Goal: Information Seeking & Learning: Check status

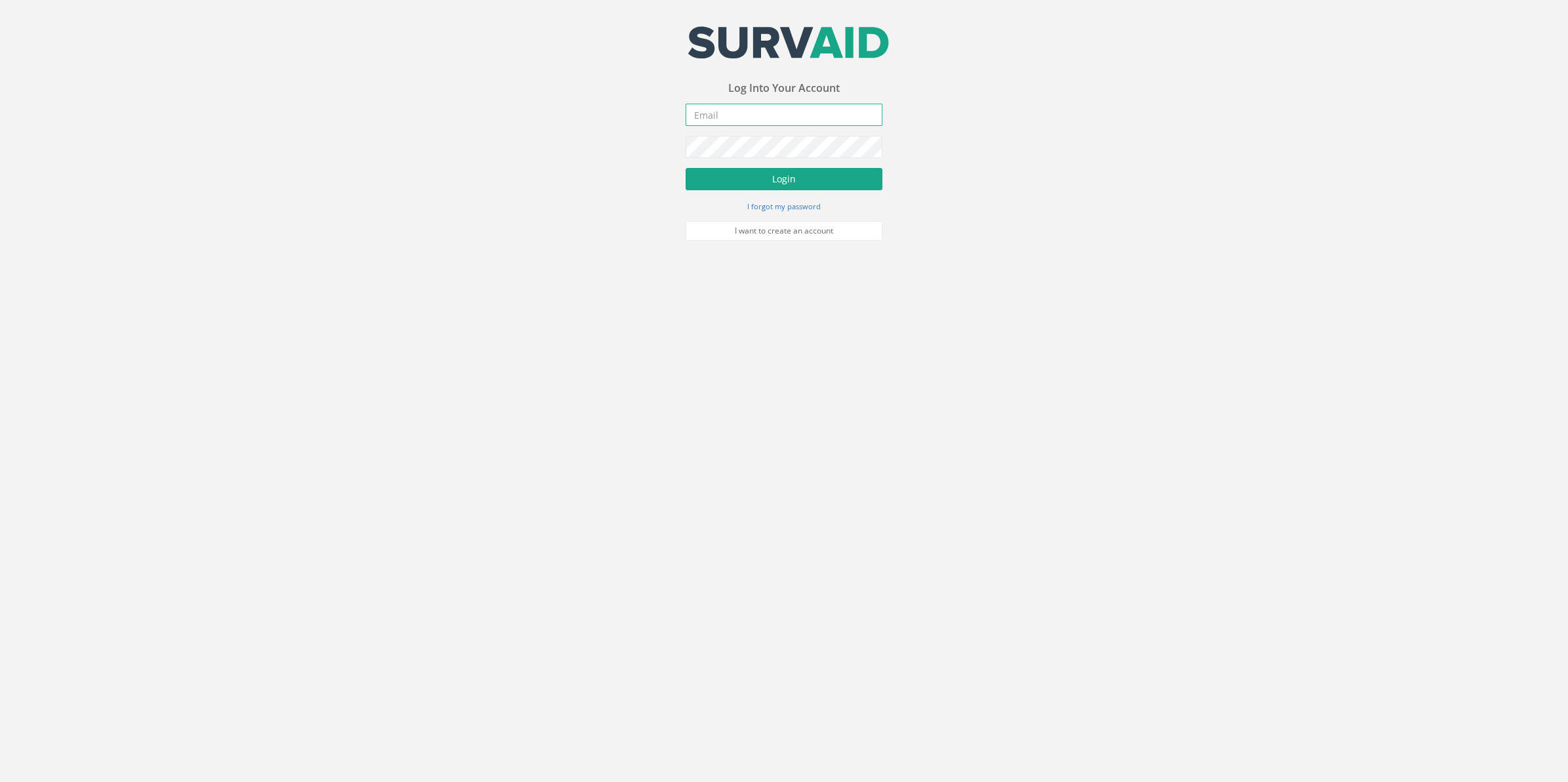
type input "[PERSON_NAME][EMAIL_ADDRESS][PERSON_NAME][DOMAIN_NAME]"
click at [775, 179] on button "Login" at bounding box center [783, 179] width 197 height 22
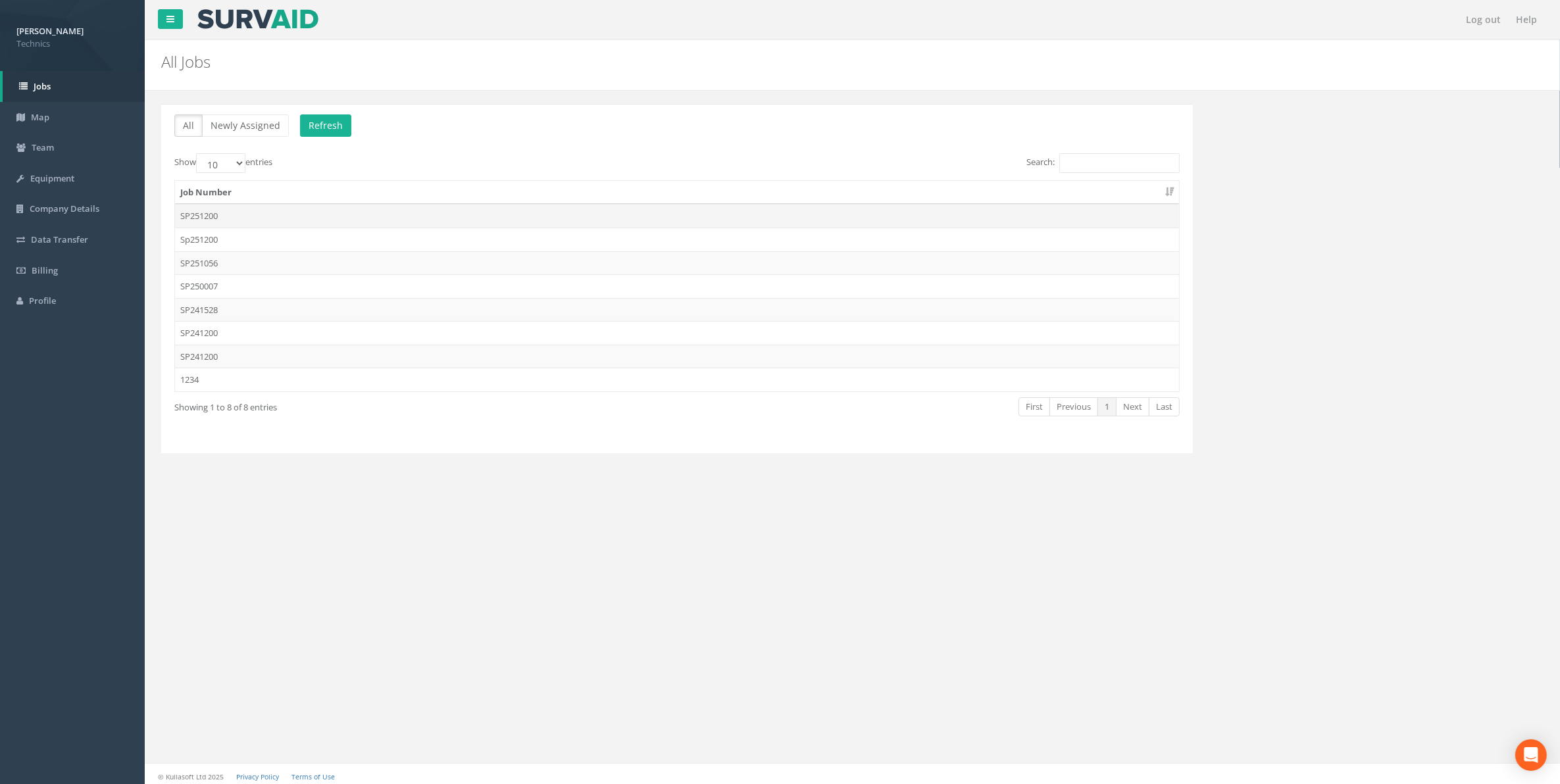
click at [201, 222] on td "SP251200" at bounding box center [677, 215] width 1004 height 24
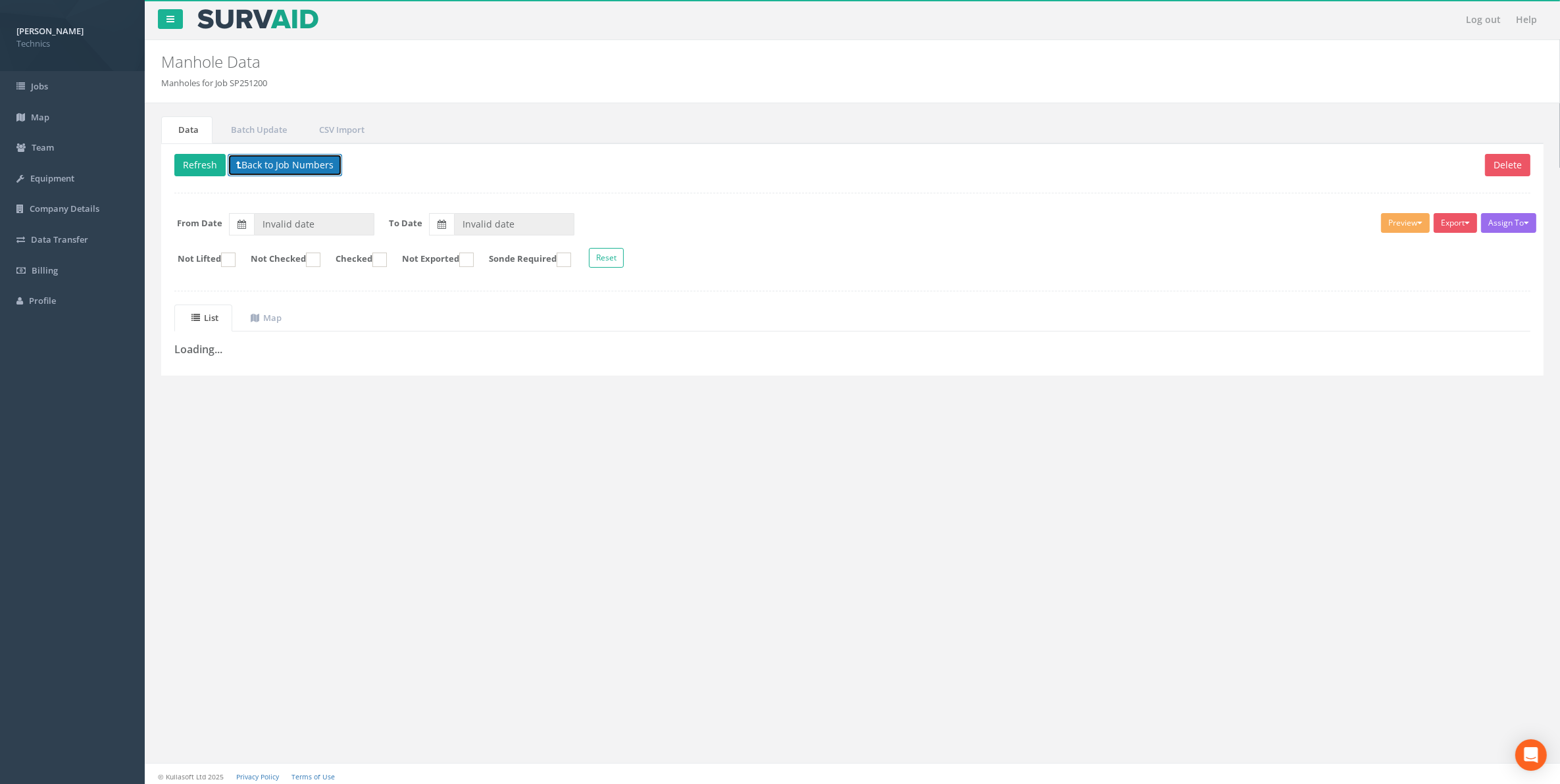
click at [318, 168] on button "Back to Job Numbers" at bounding box center [285, 165] width 114 height 22
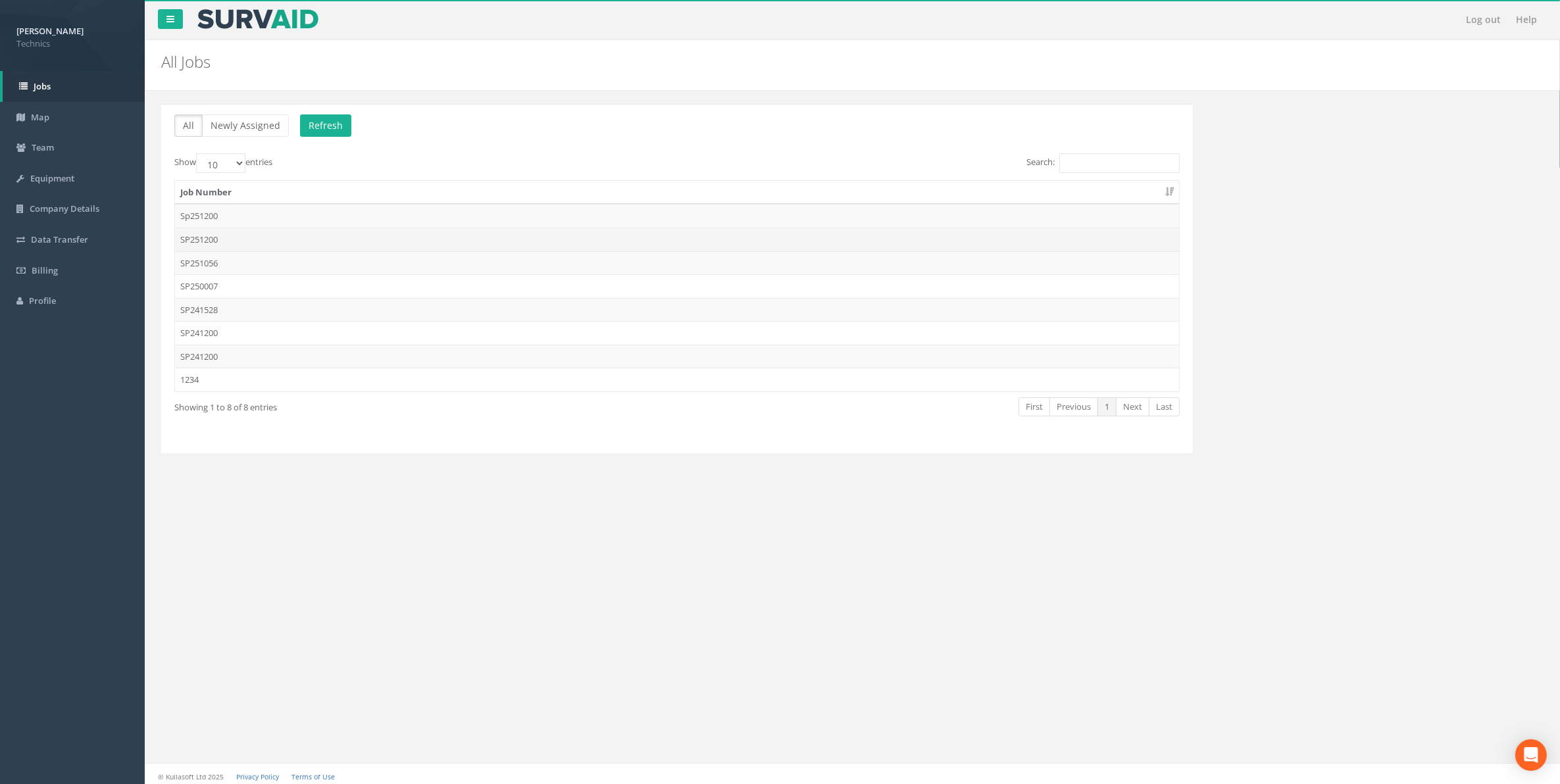
click at [223, 242] on td "SP251200" at bounding box center [677, 239] width 1004 height 24
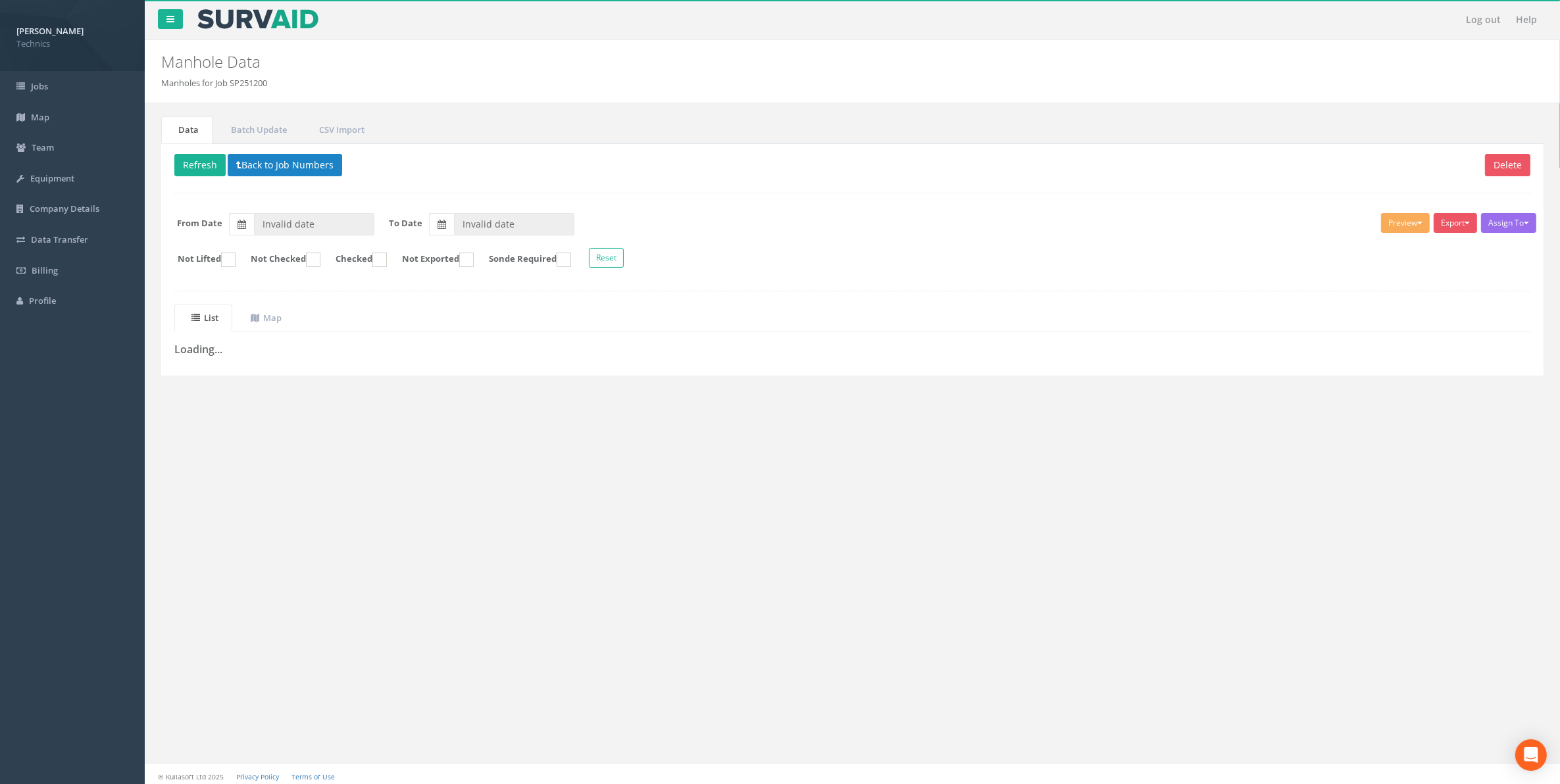
type input "[DATE]"
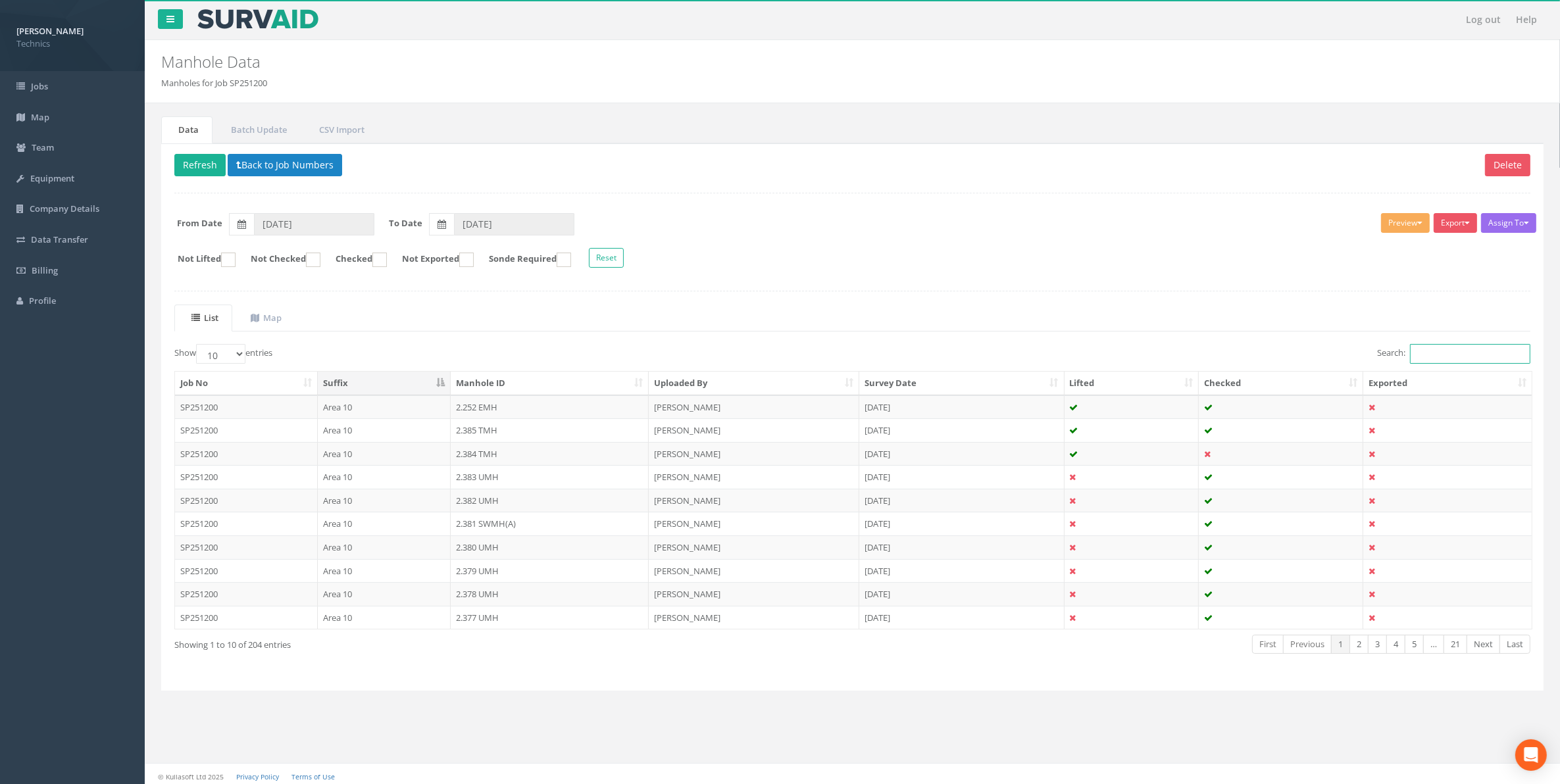
click at [1426, 359] on input "Search:" at bounding box center [1470, 353] width 121 height 20
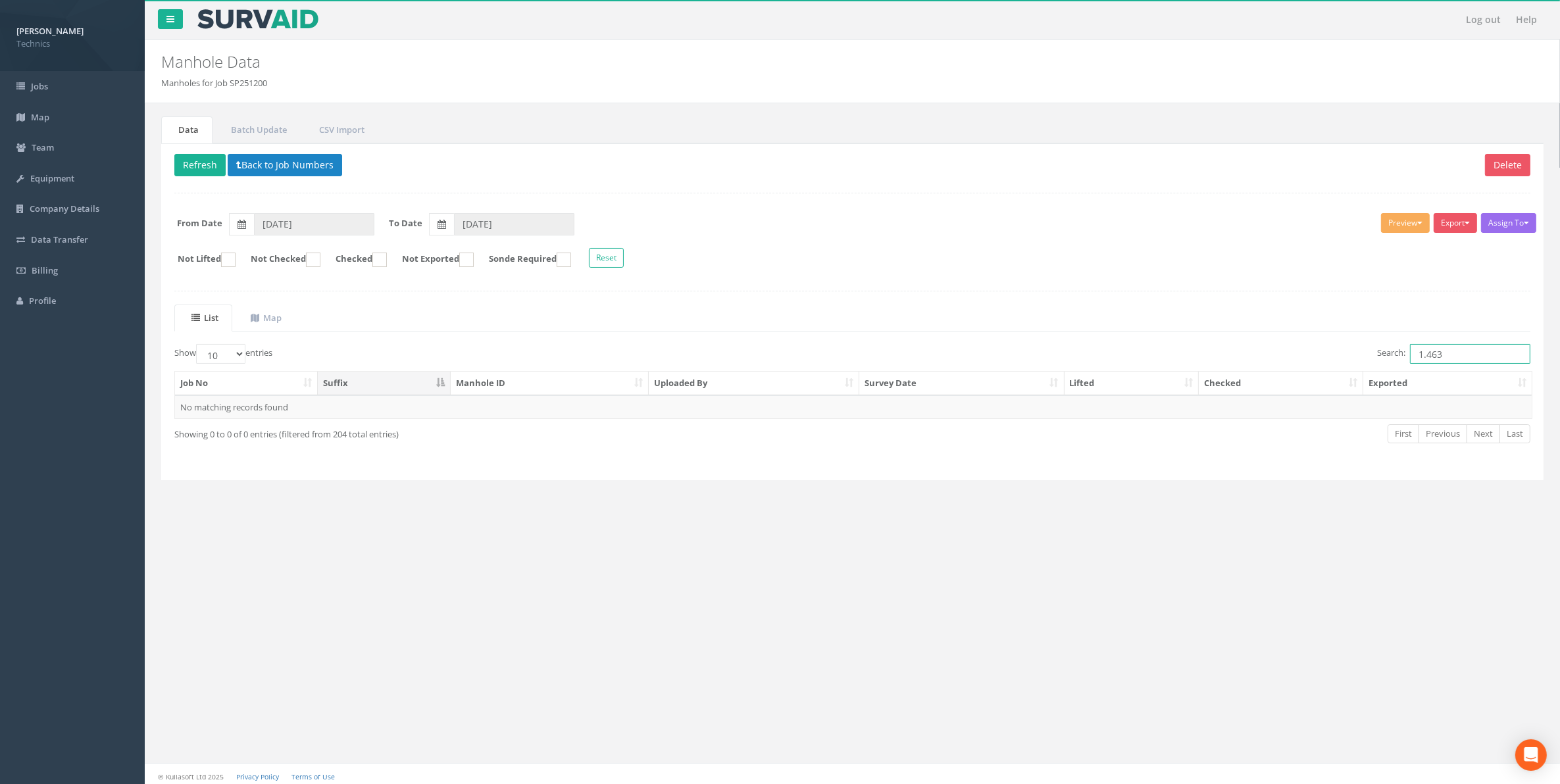
drag, startPoint x: 1444, startPoint y: 356, endPoint x: 1407, endPoint y: 356, distance: 37.0
click at [1410, 356] on input "1.463" at bounding box center [1470, 353] width 121 height 20
type input "1.463"
click at [283, 162] on button "Back to Job Numbers" at bounding box center [285, 165] width 114 height 22
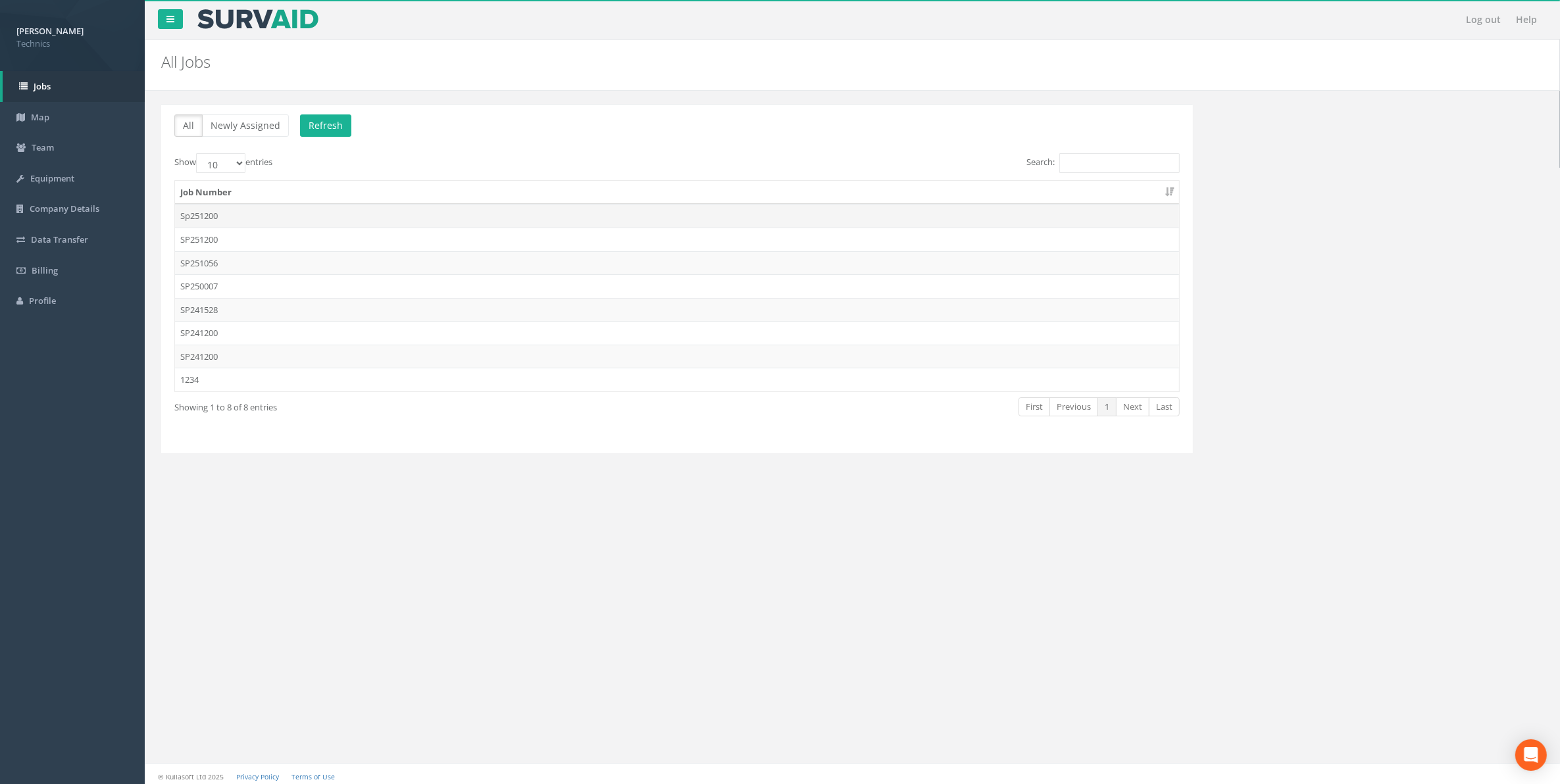
click at [202, 215] on td "Sp251200" at bounding box center [677, 215] width 1004 height 24
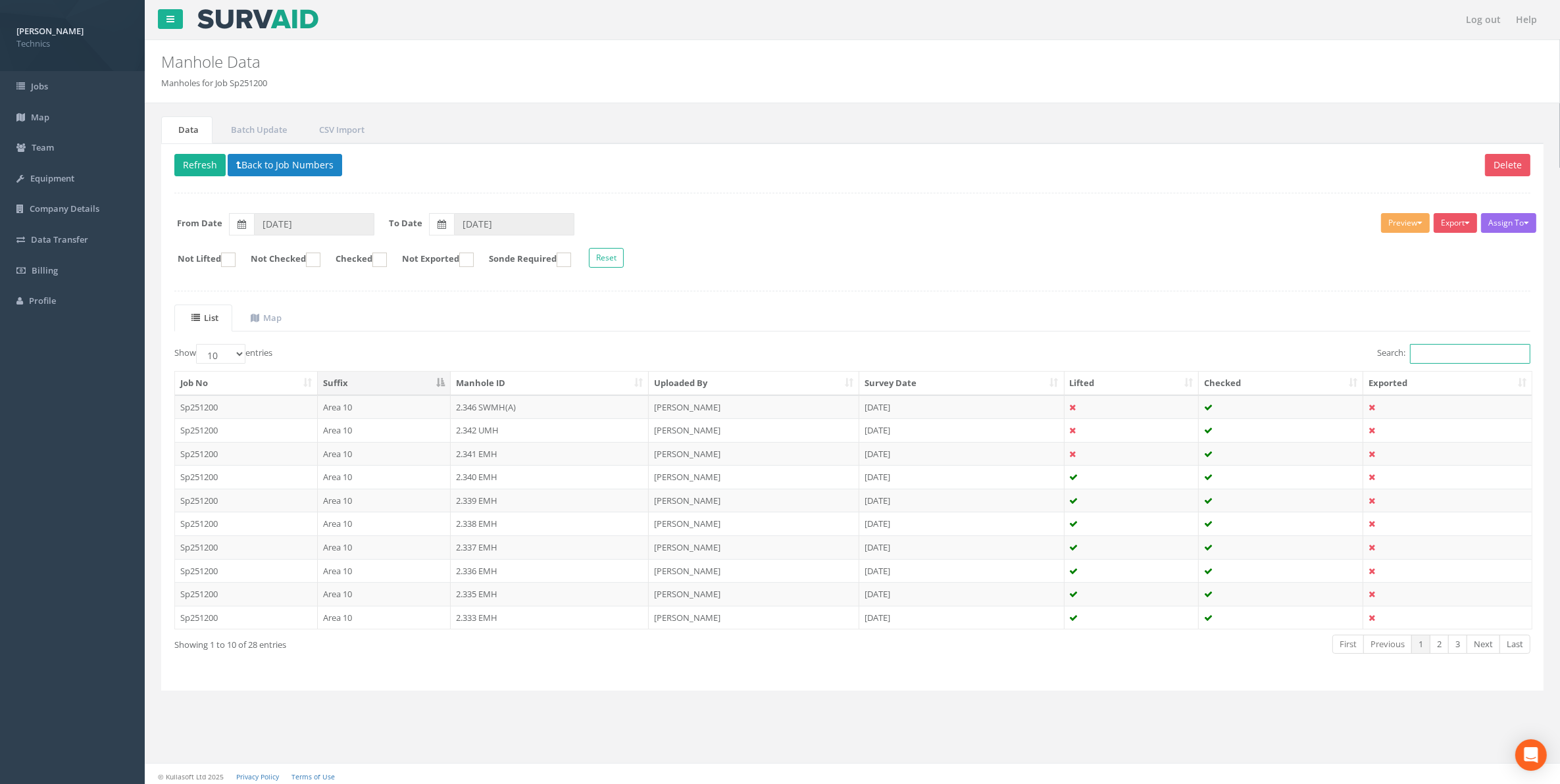
click at [1417, 358] on input "Search:" at bounding box center [1470, 353] width 121 height 20
paste input "1.463"
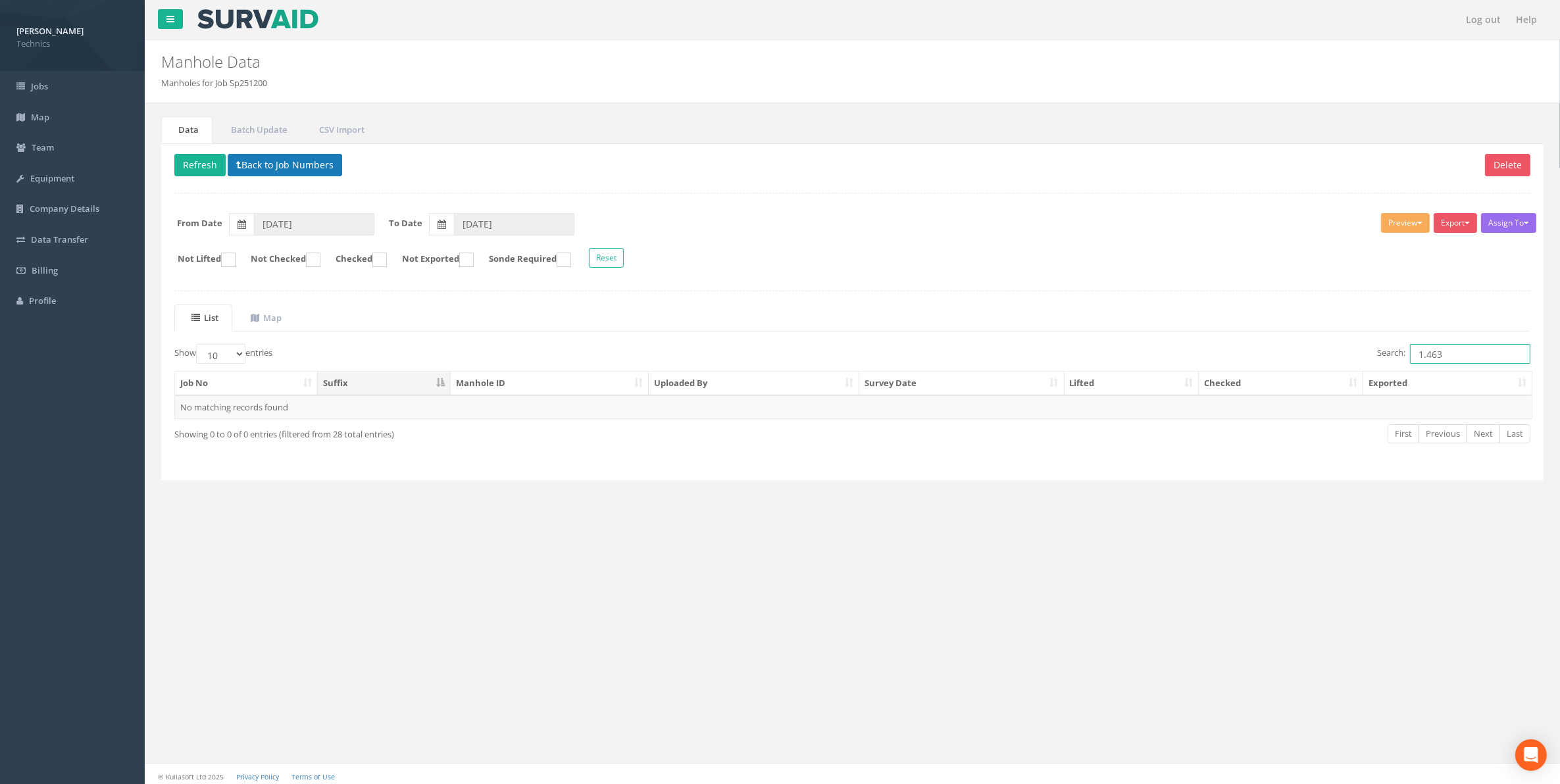
type input "1.463"
click at [285, 171] on button "Back to Job Numbers" at bounding box center [285, 165] width 114 height 22
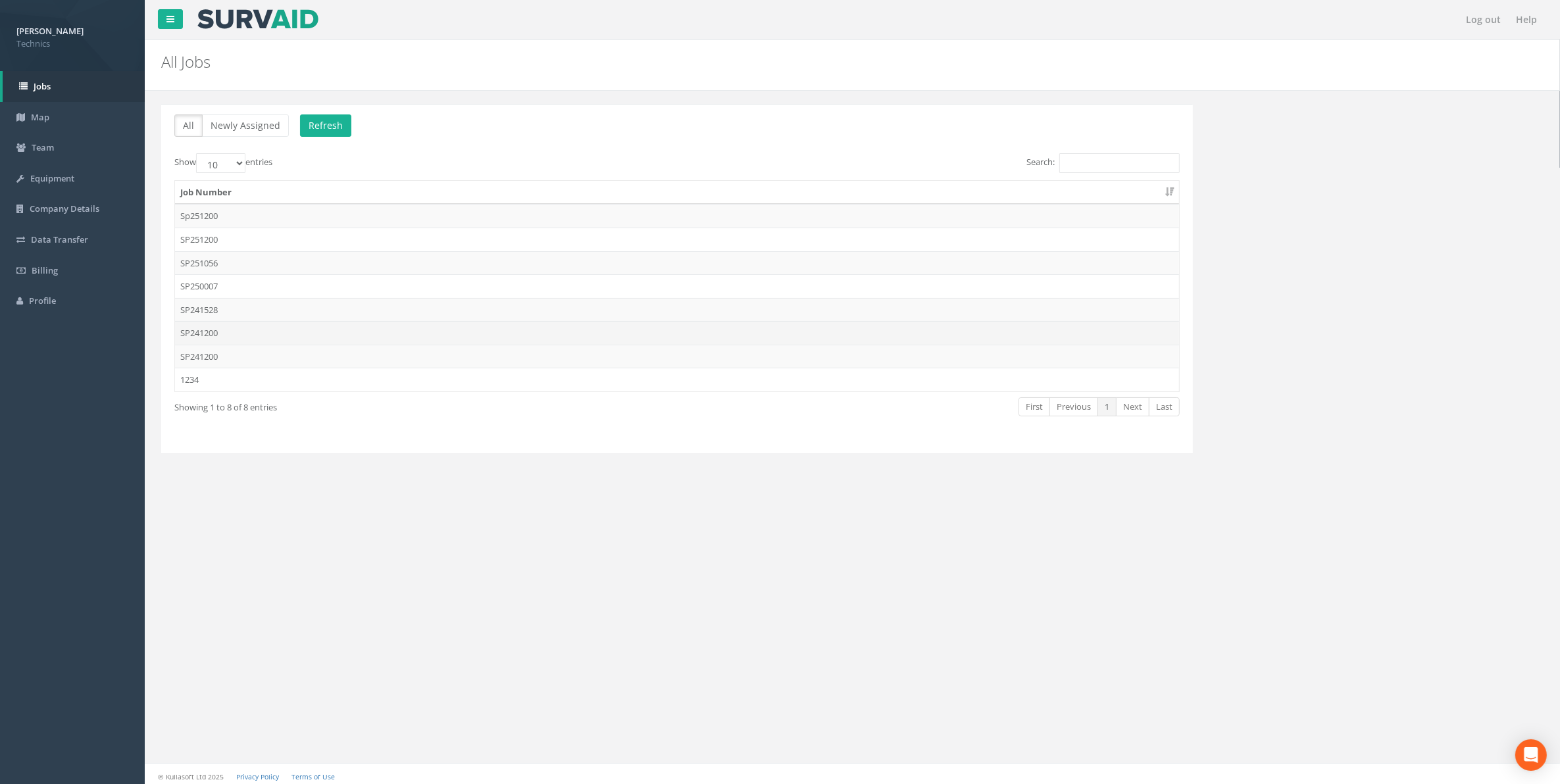
click at [199, 339] on td "SP241200" at bounding box center [677, 332] width 1004 height 24
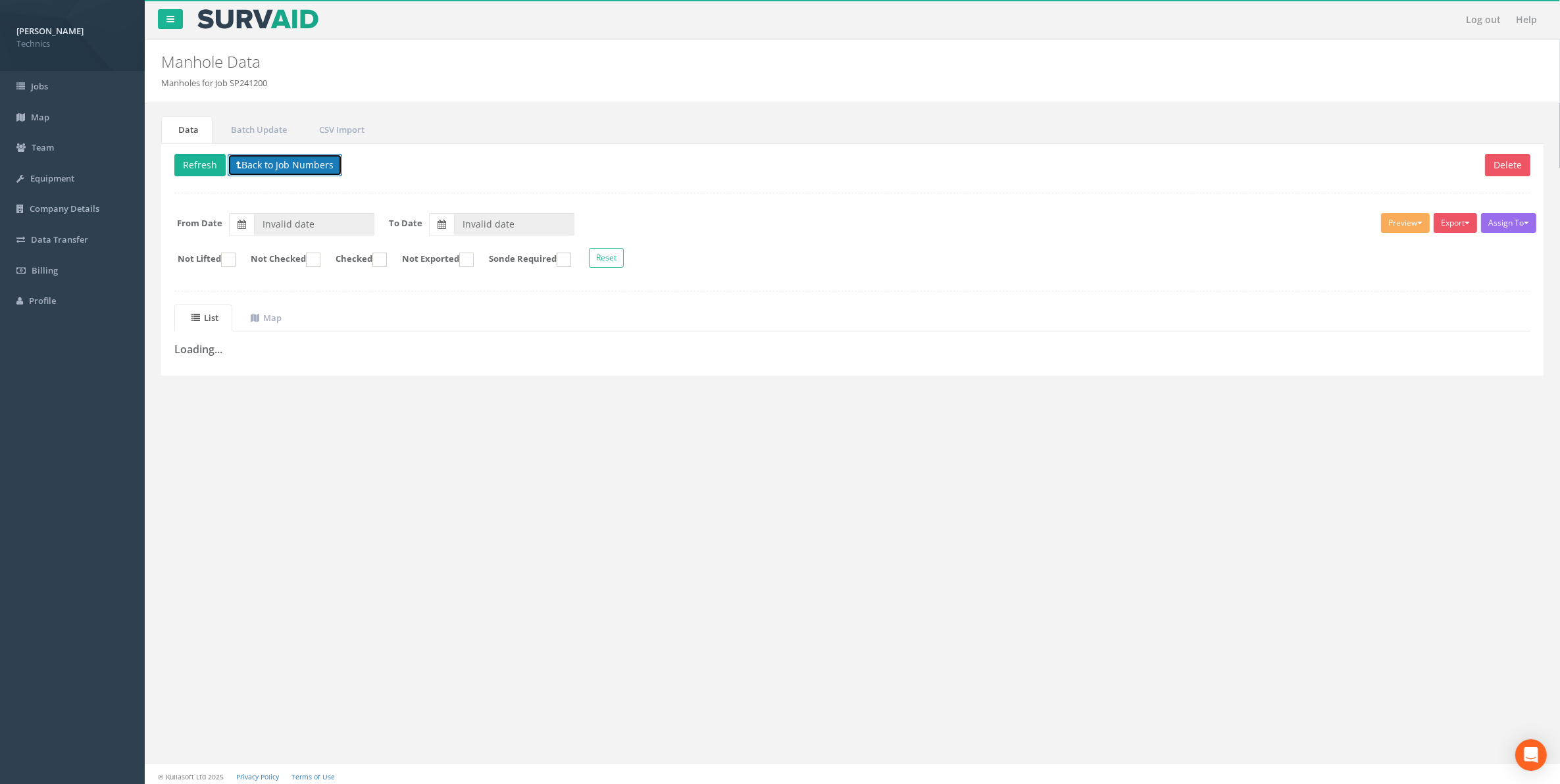
click at [258, 165] on button "Back to Job Numbers" at bounding box center [285, 165] width 114 height 22
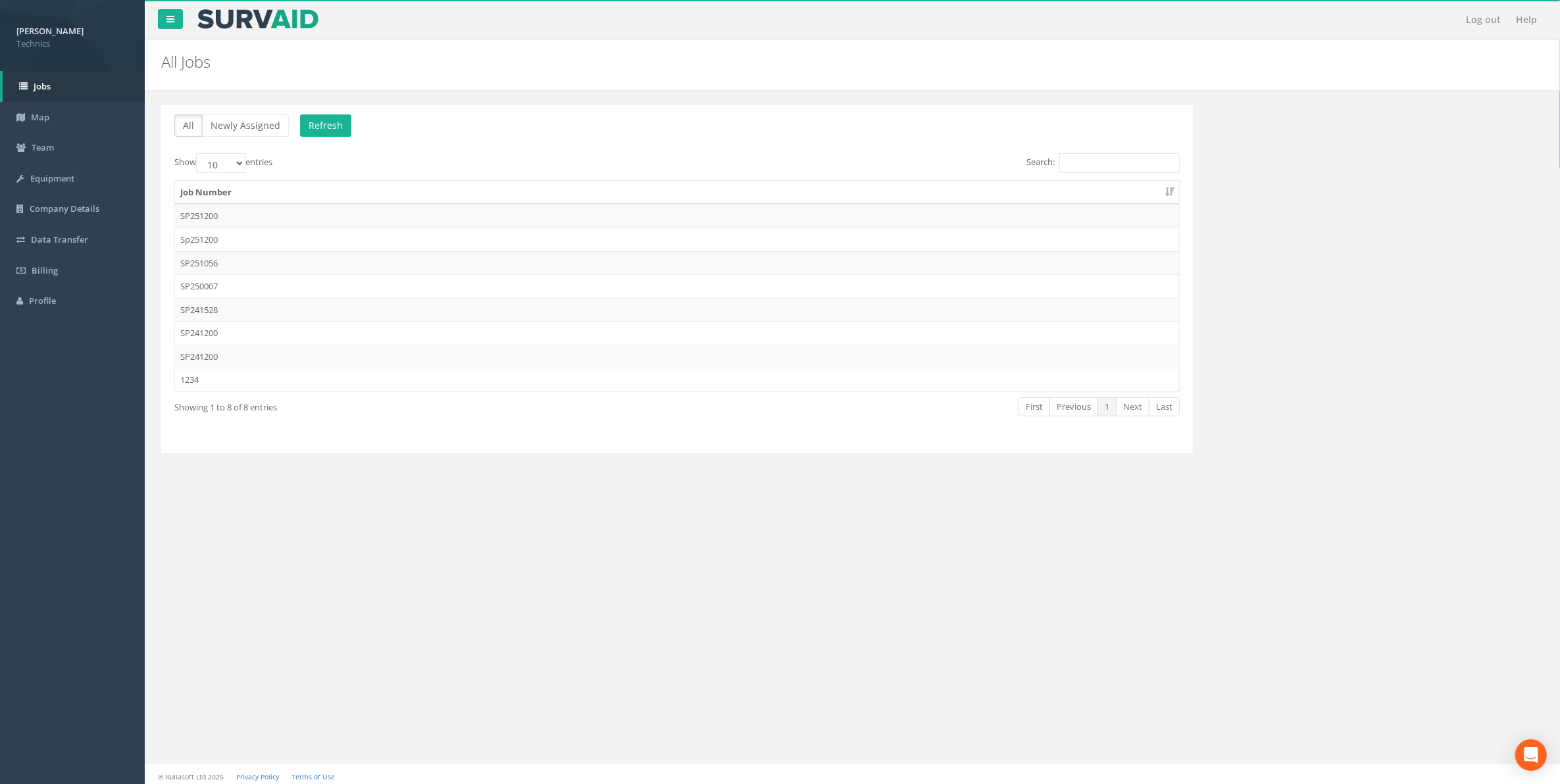
click at [223, 356] on td "SP241200" at bounding box center [677, 356] width 1004 height 24
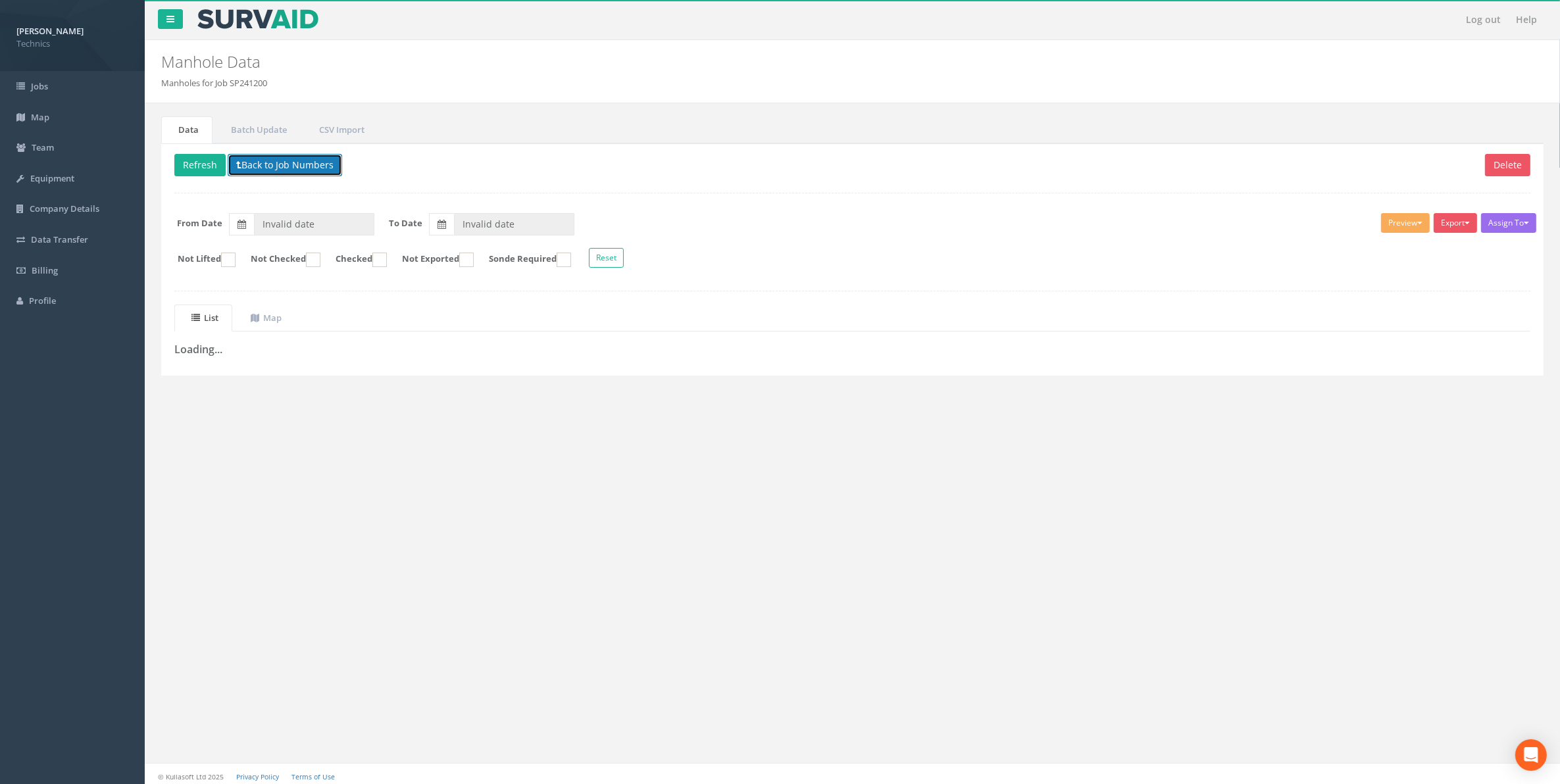
click at [261, 168] on button "Back to Job Numbers" at bounding box center [285, 165] width 114 height 22
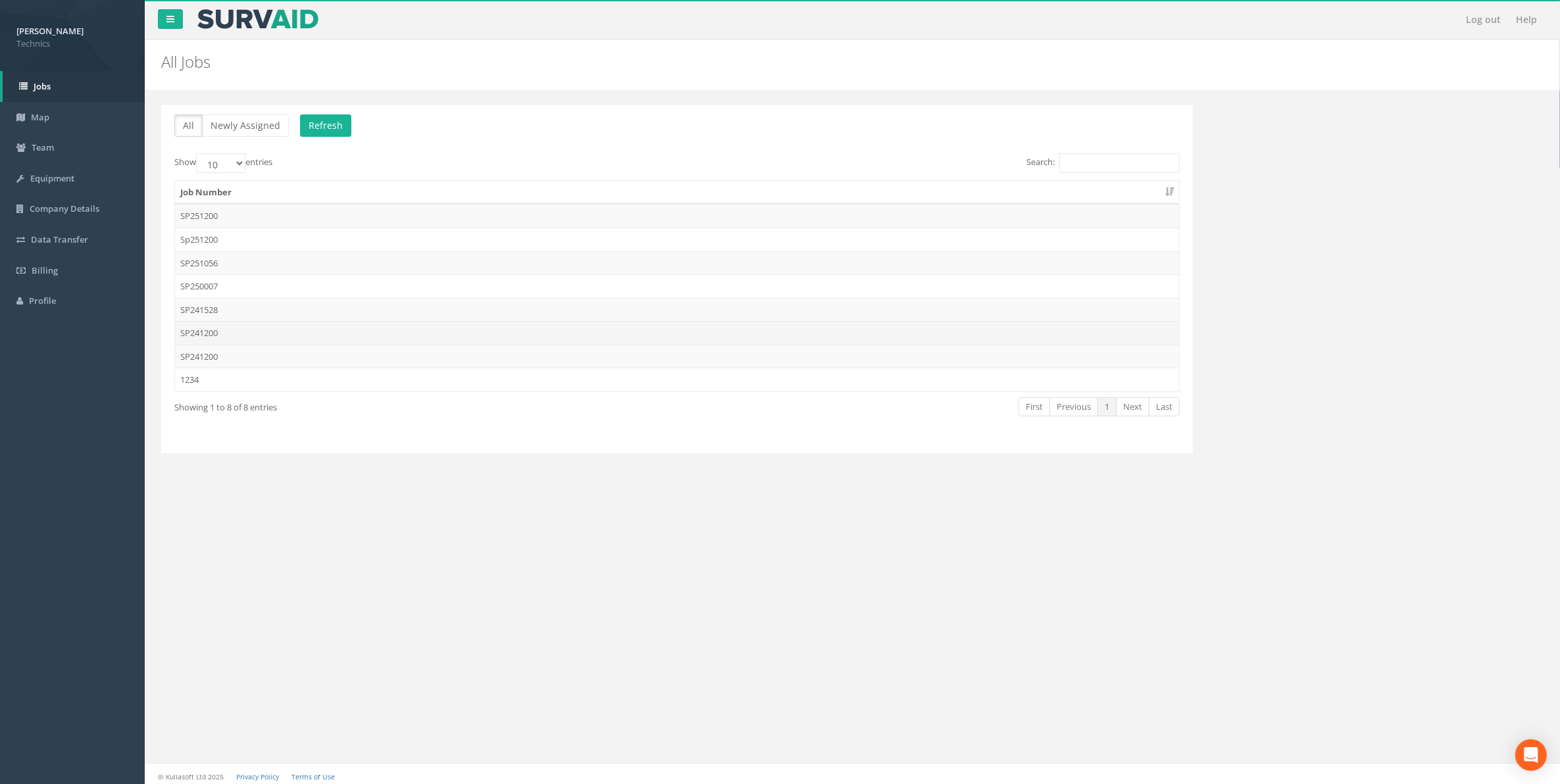
click at [217, 335] on td "SP241200" at bounding box center [677, 332] width 1004 height 24
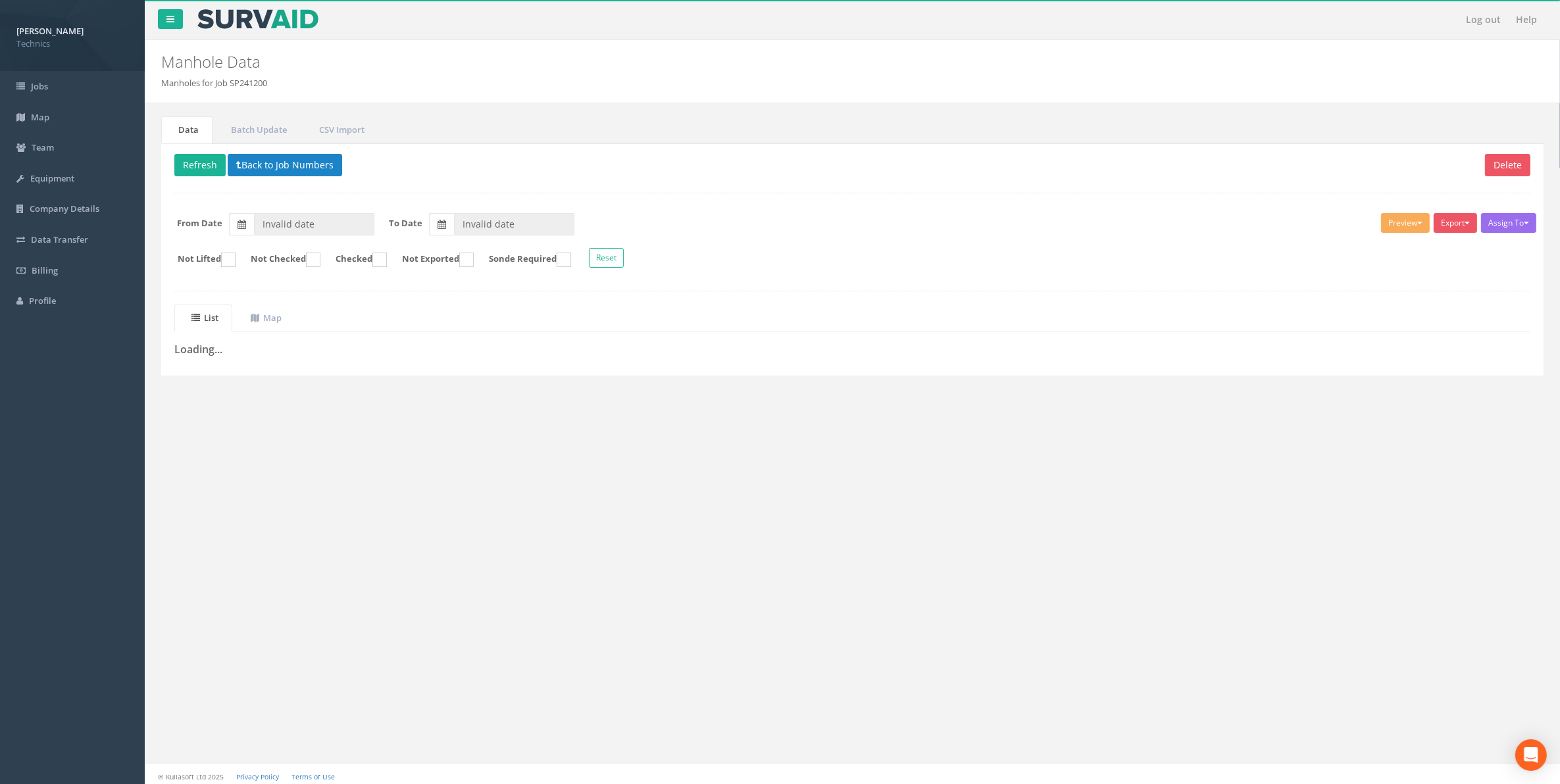
type input "[DATE]"
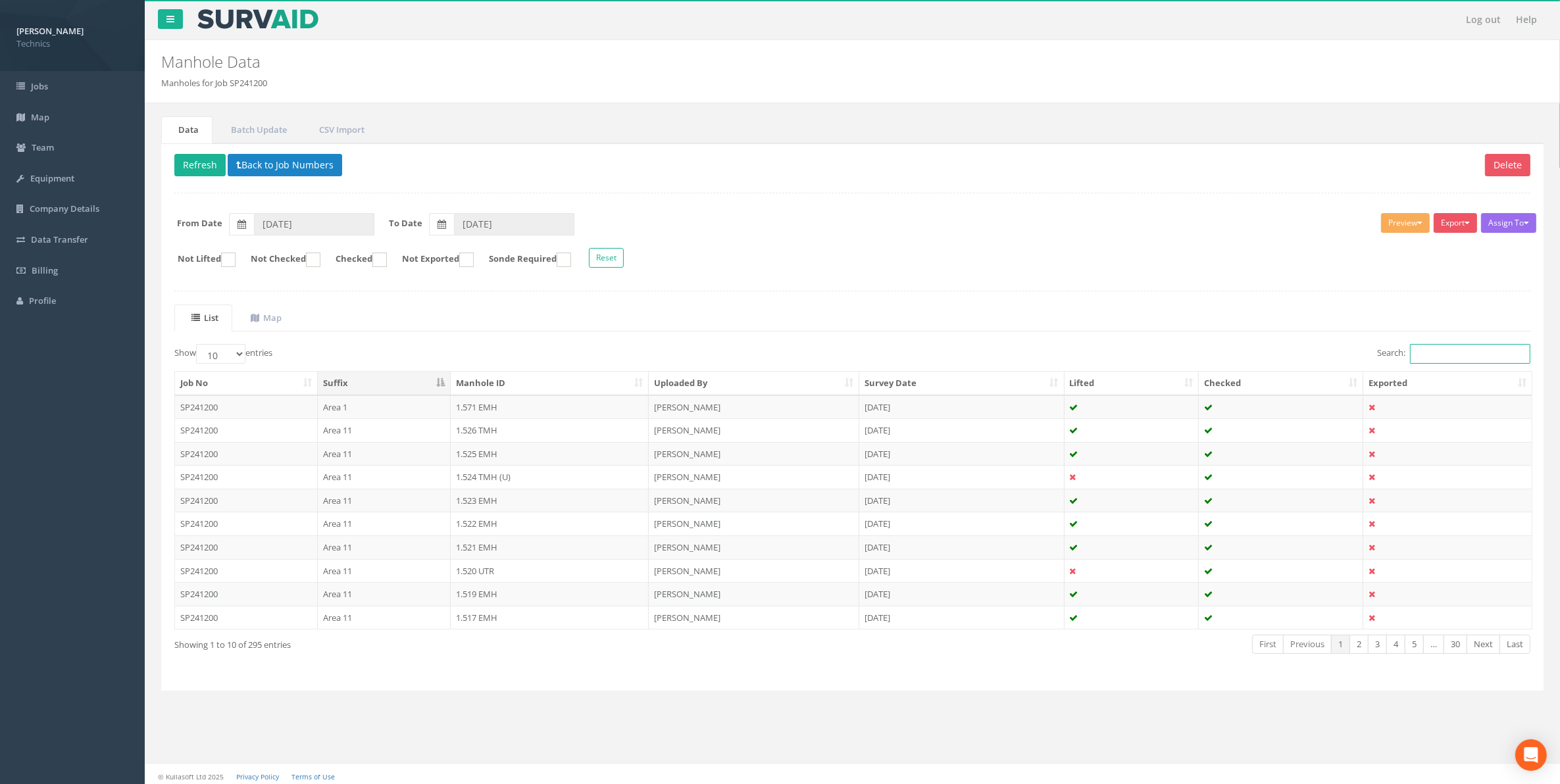
click at [1429, 356] on input "Search:" at bounding box center [1470, 353] width 121 height 20
paste input "1.463"
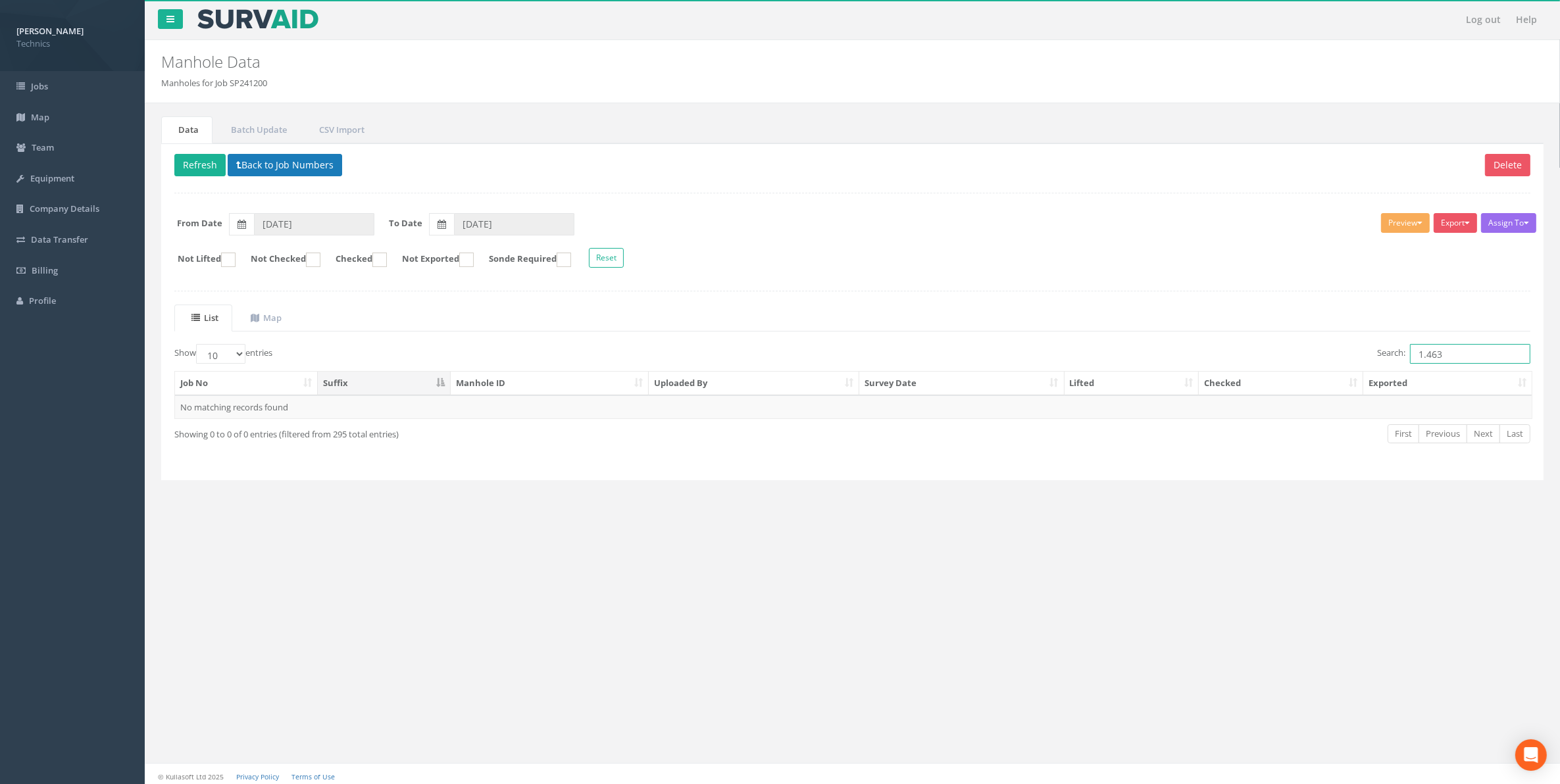
type input "1.463"
click at [291, 172] on button "Back to Job Numbers" at bounding box center [285, 165] width 114 height 22
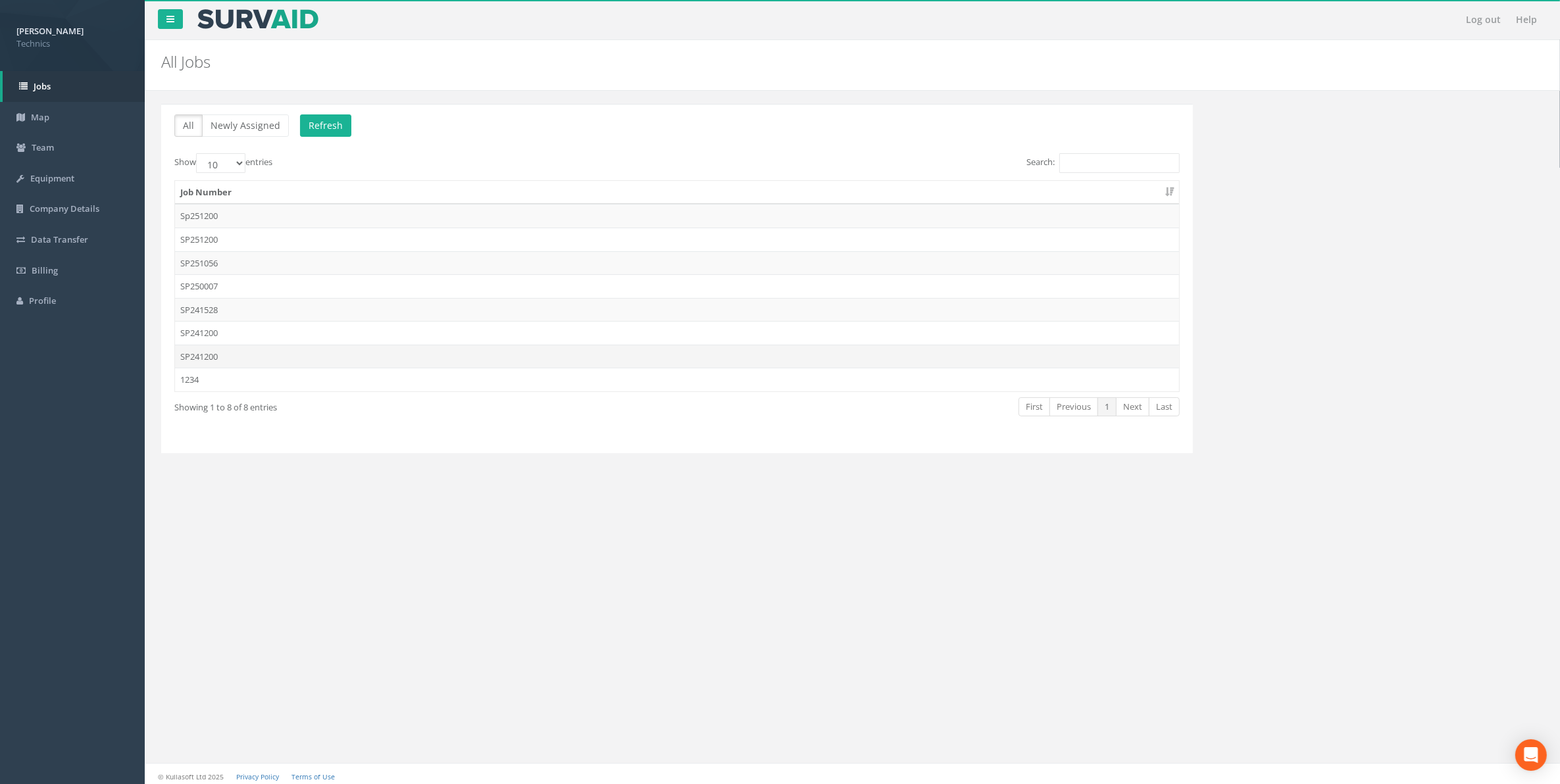
click at [209, 360] on td "SP241200" at bounding box center [677, 356] width 1004 height 24
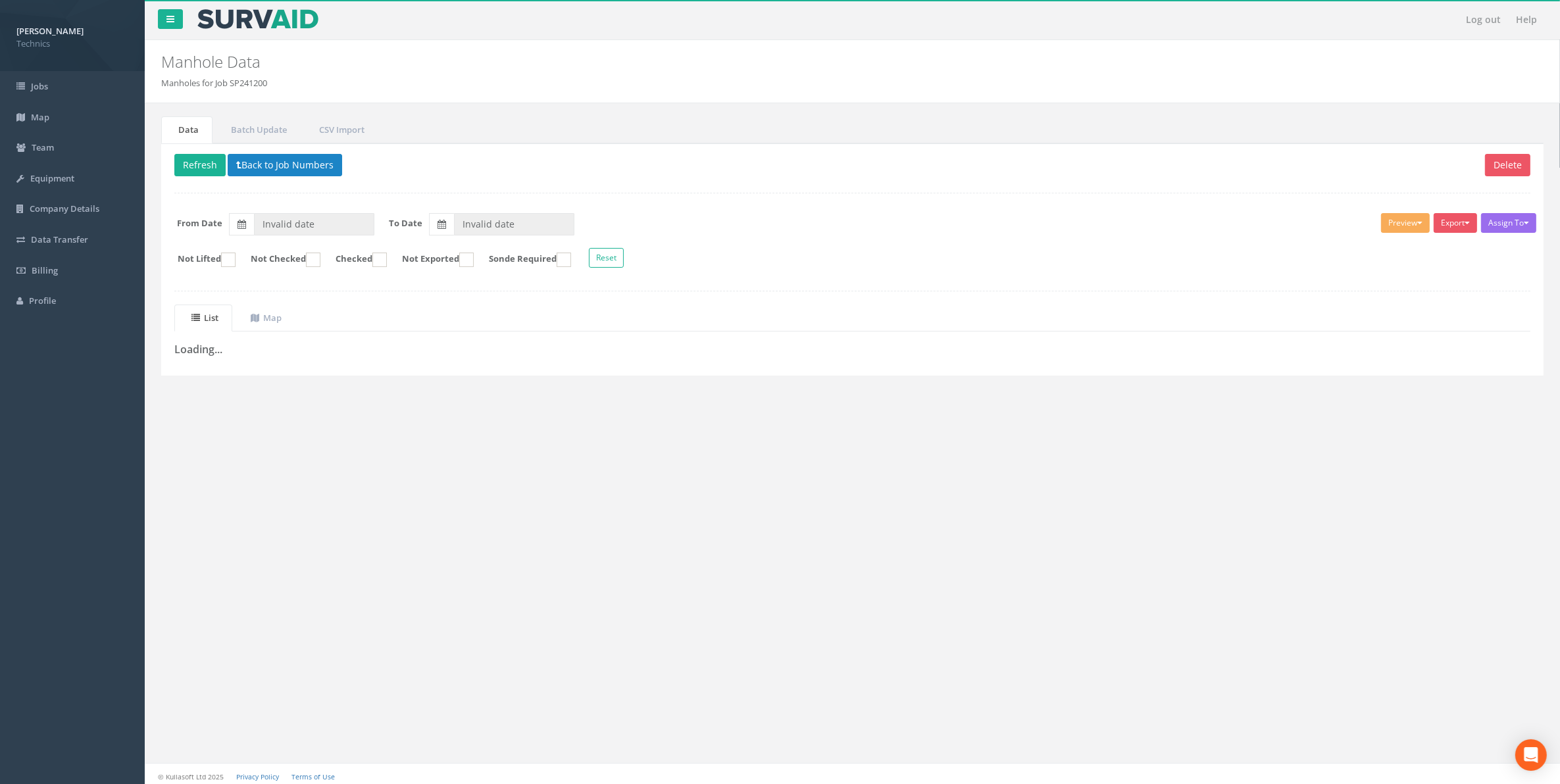
type input "[DATE]"
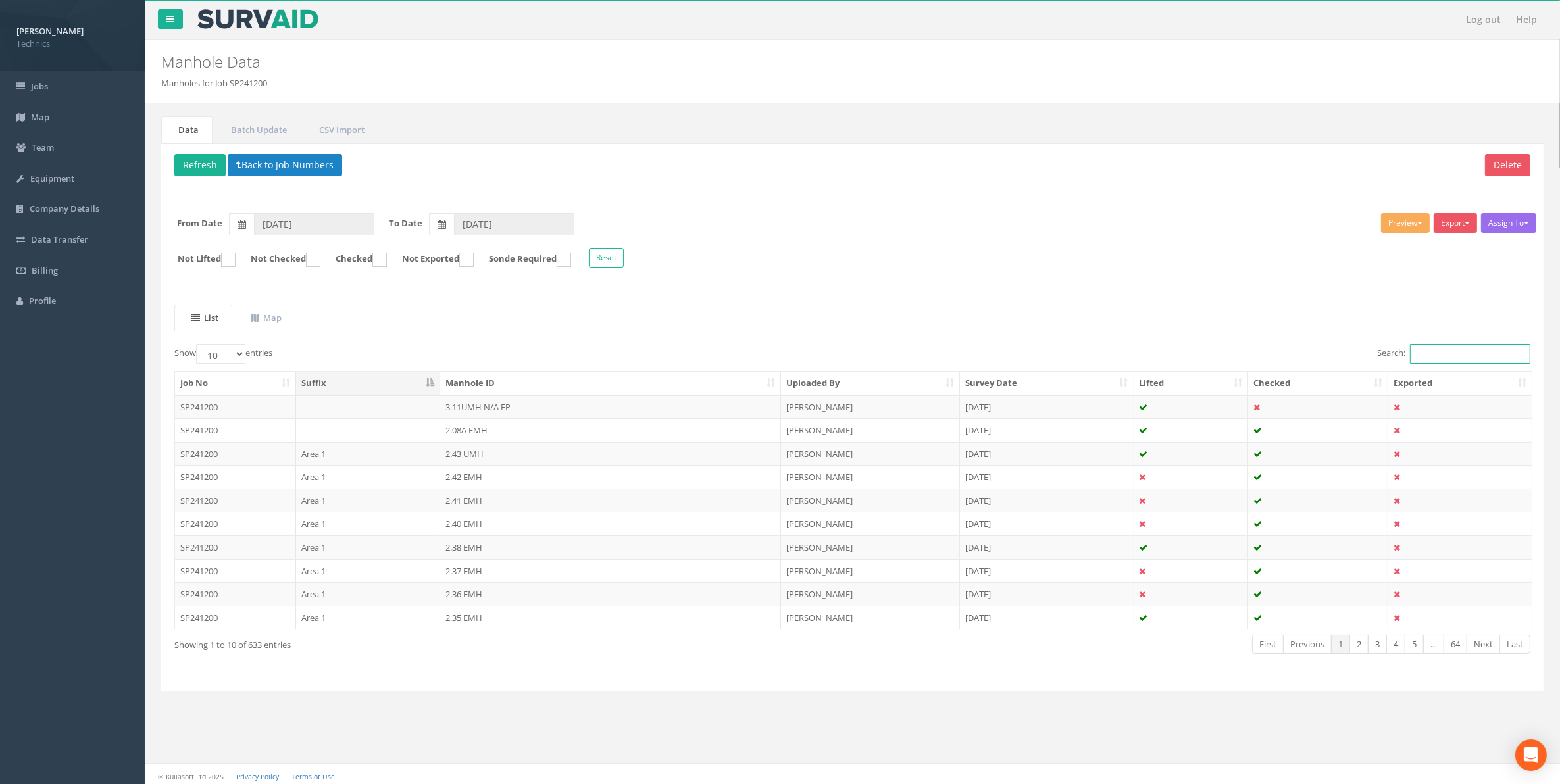
click at [1421, 354] on input "Search:" at bounding box center [1470, 353] width 121 height 20
paste input "1.463"
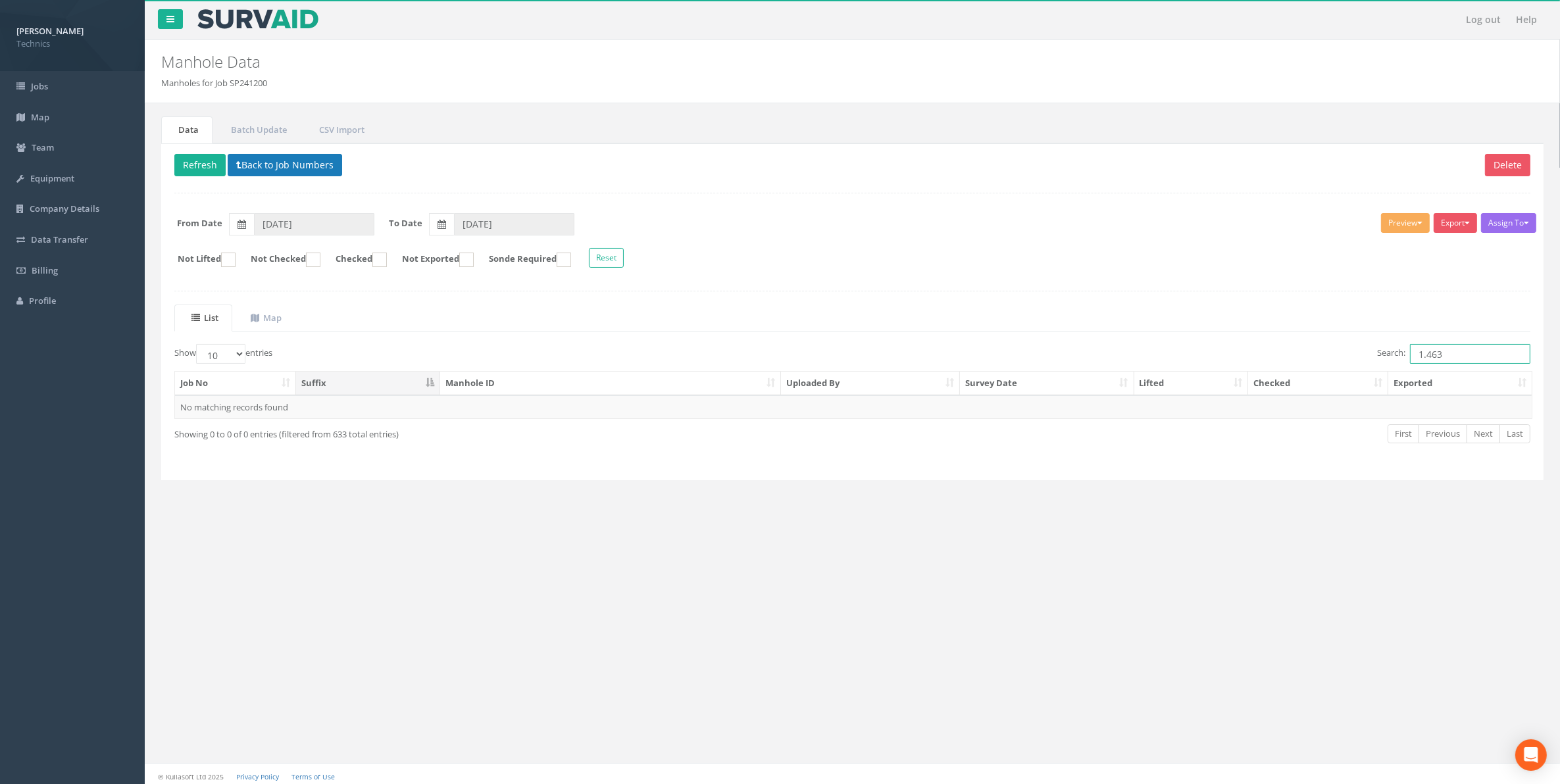
type input "1.463"
click at [312, 166] on button "Back to Job Numbers" at bounding box center [285, 165] width 114 height 22
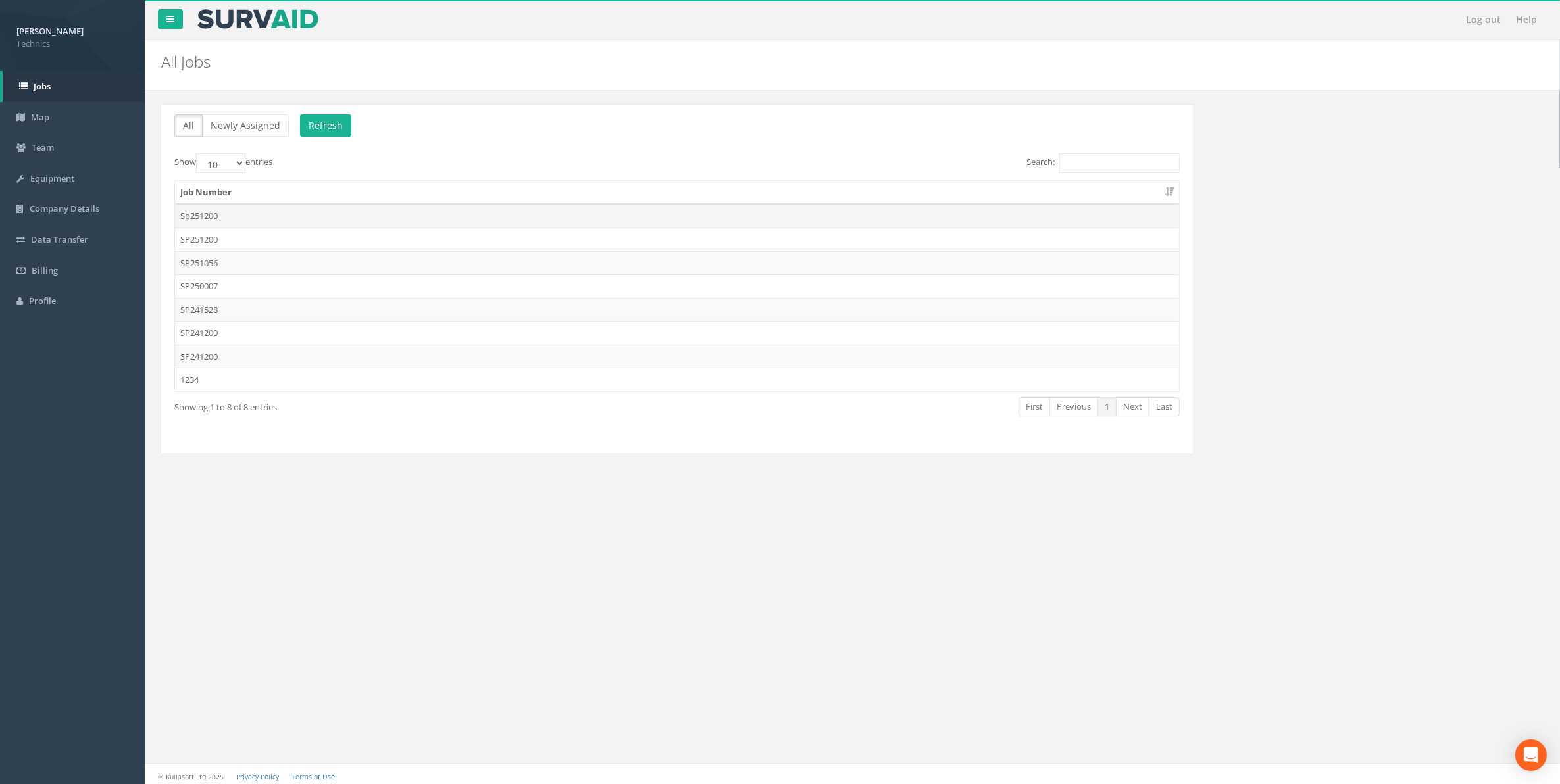
click at [214, 218] on td "Sp251200" at bounding box center [677, 215] width 1004 height 24
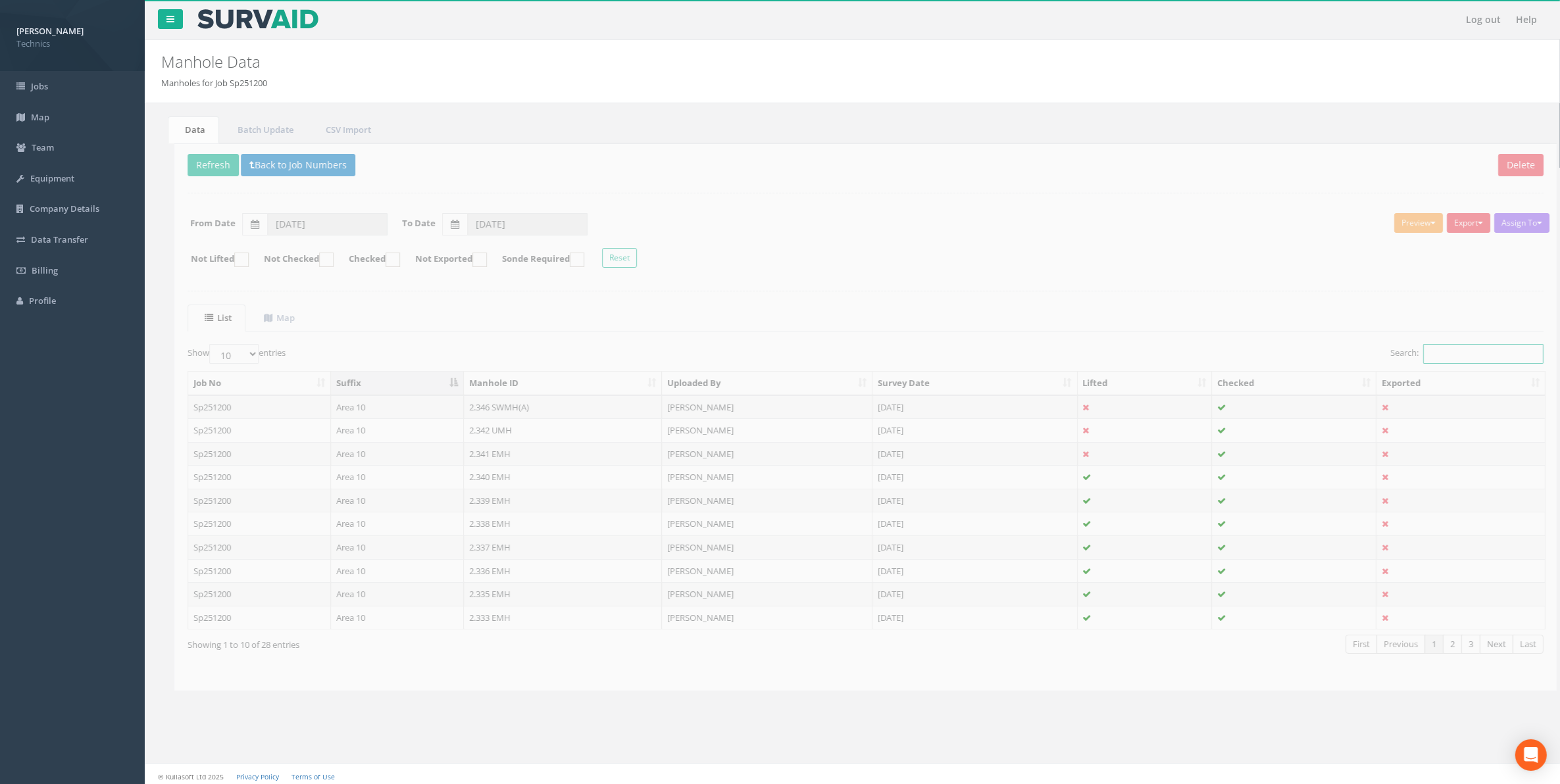
click at [1429, 357] on input "Search:" at bounding box center [1470, 353] width 121 height 20
paste input "1.463"
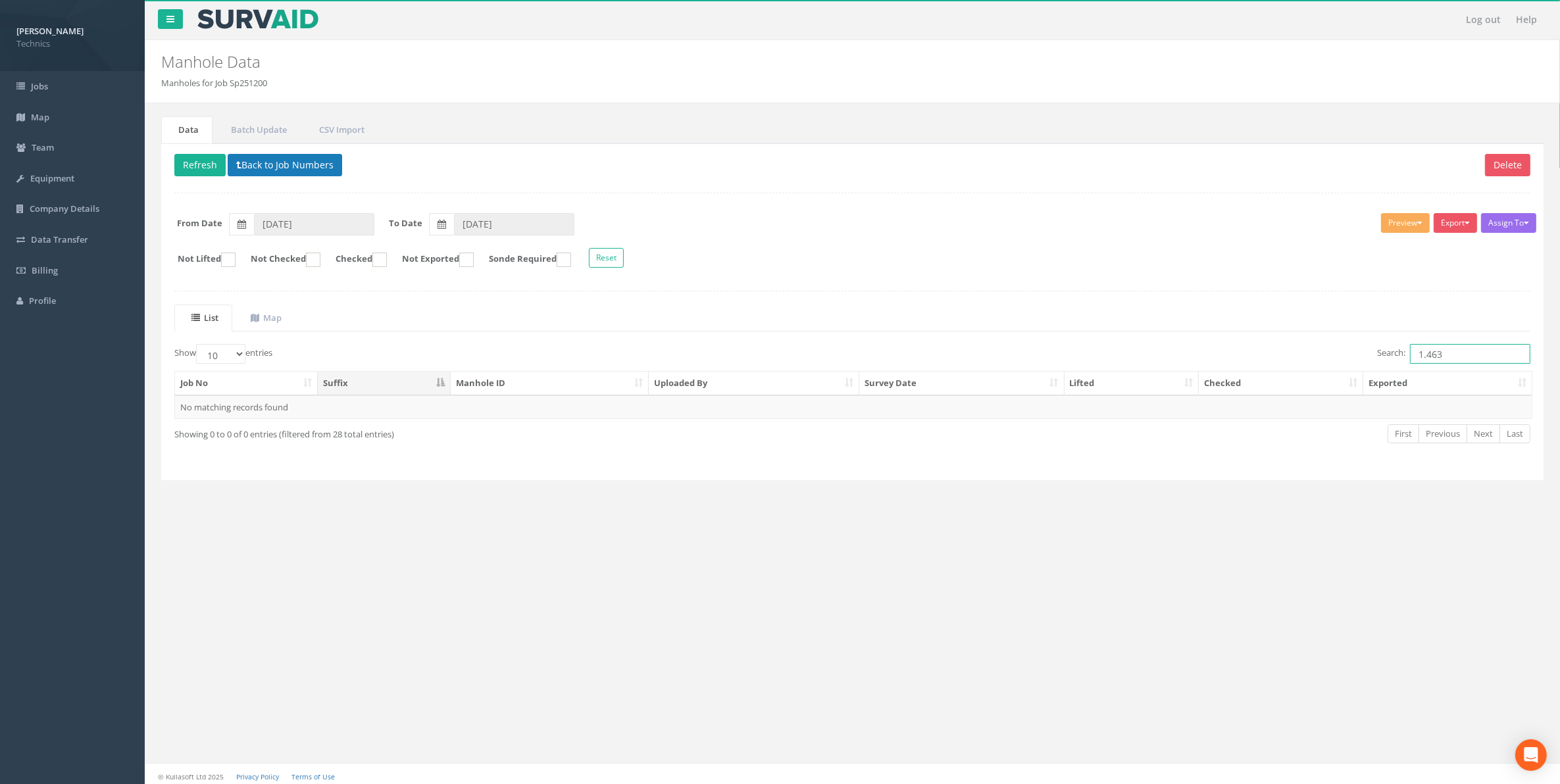
type input "1.463"
click at [275, 165] on button "Back to Job Numbers" at bounding box center [285, 165] width 114 height 22
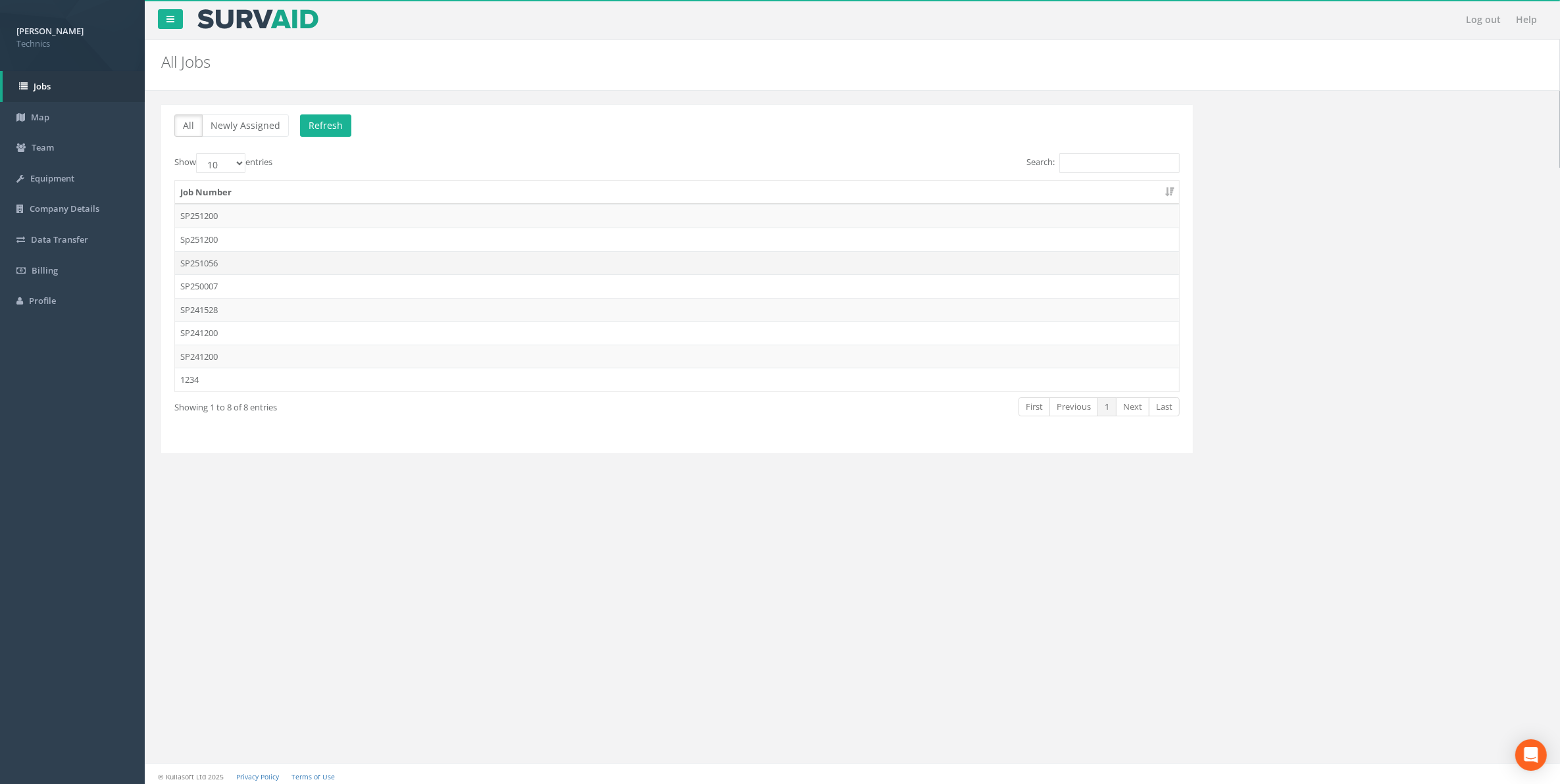
click at [208, 265] on td "SP251056" at bounding box center [677, 263] width 1004 height 24
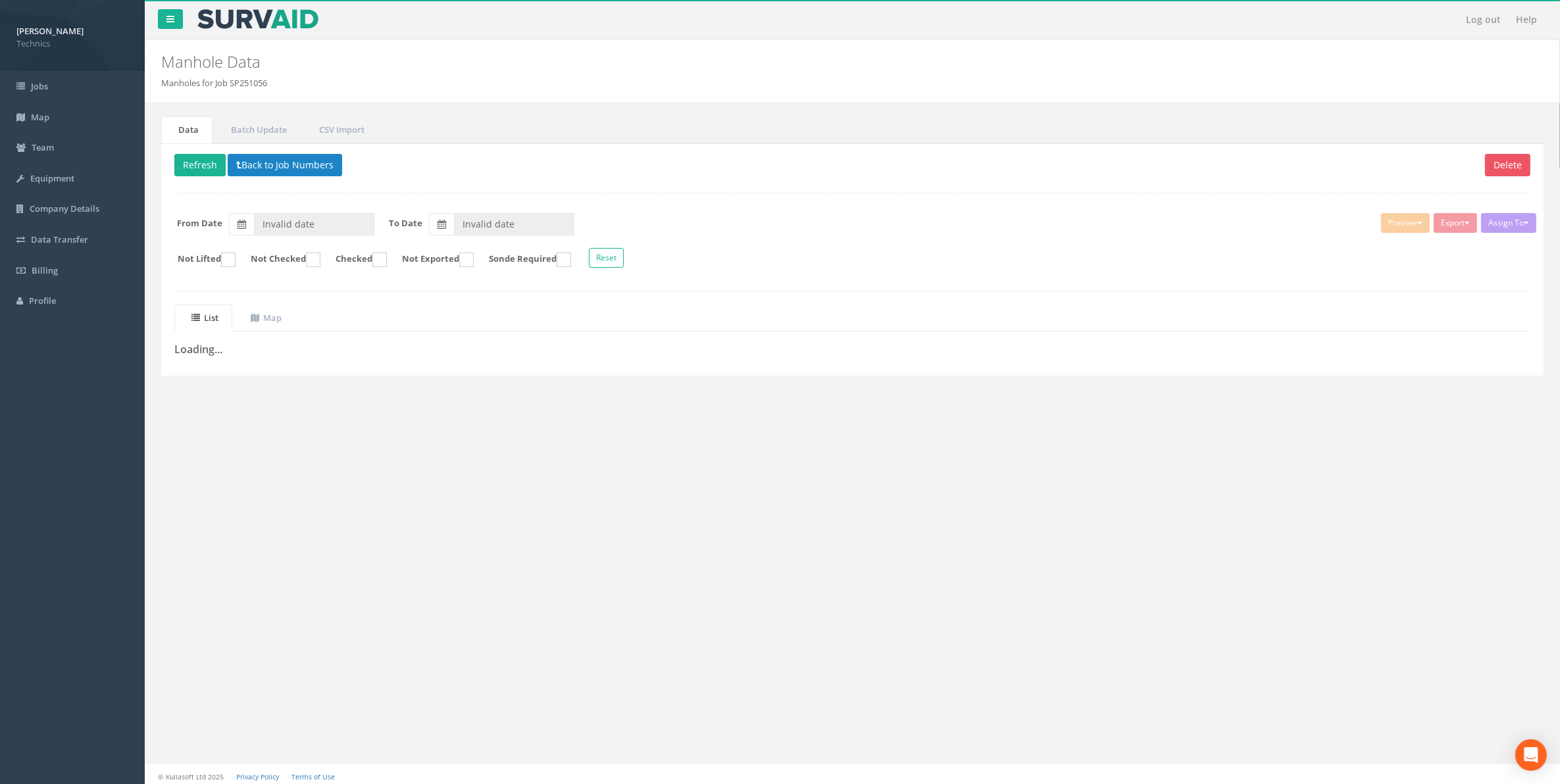
type input "[DATE]"
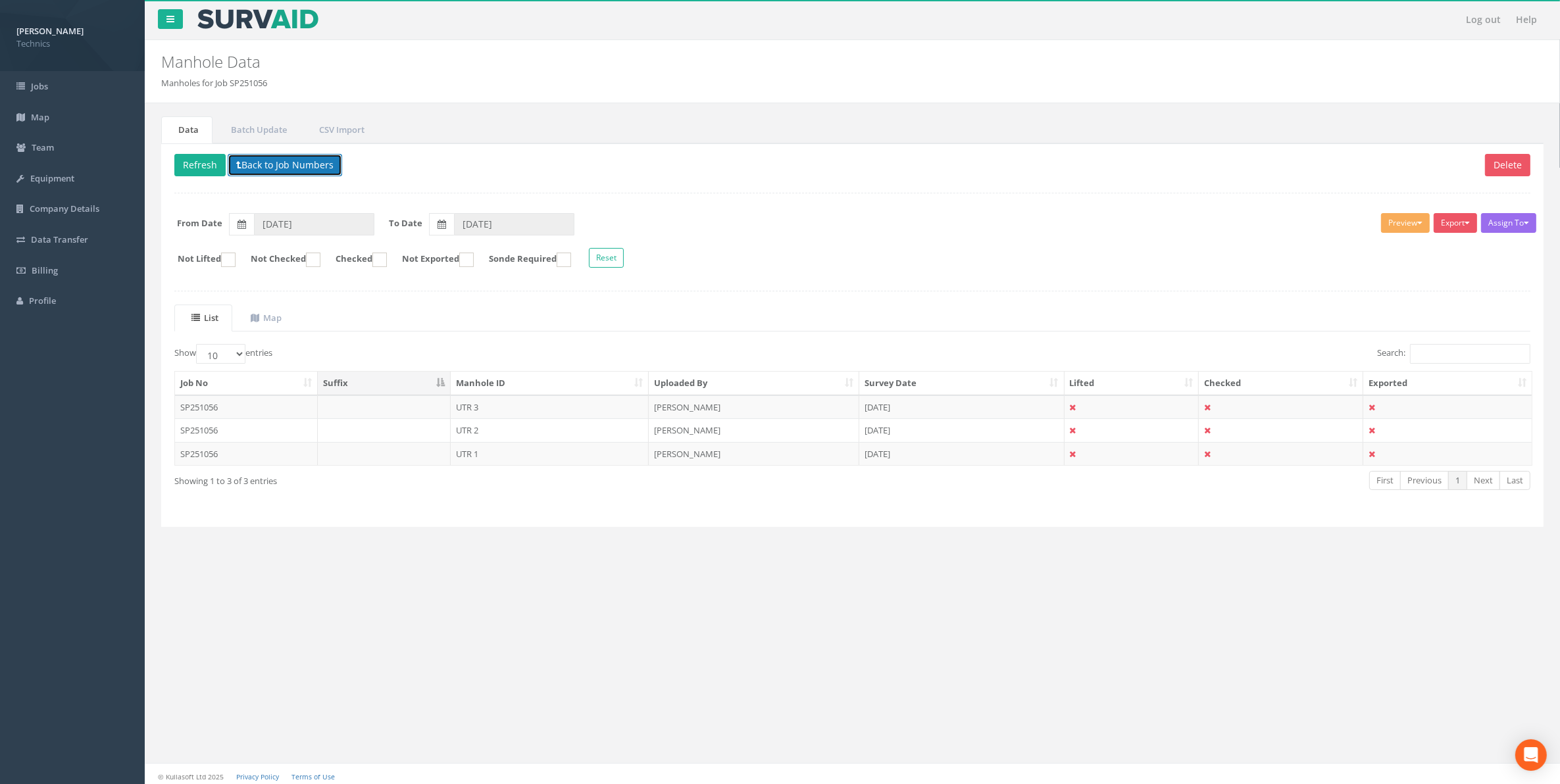
click at [278, 166] on button "Back to Job Numbers" at bounding box center [285, 165] width 114 height 22
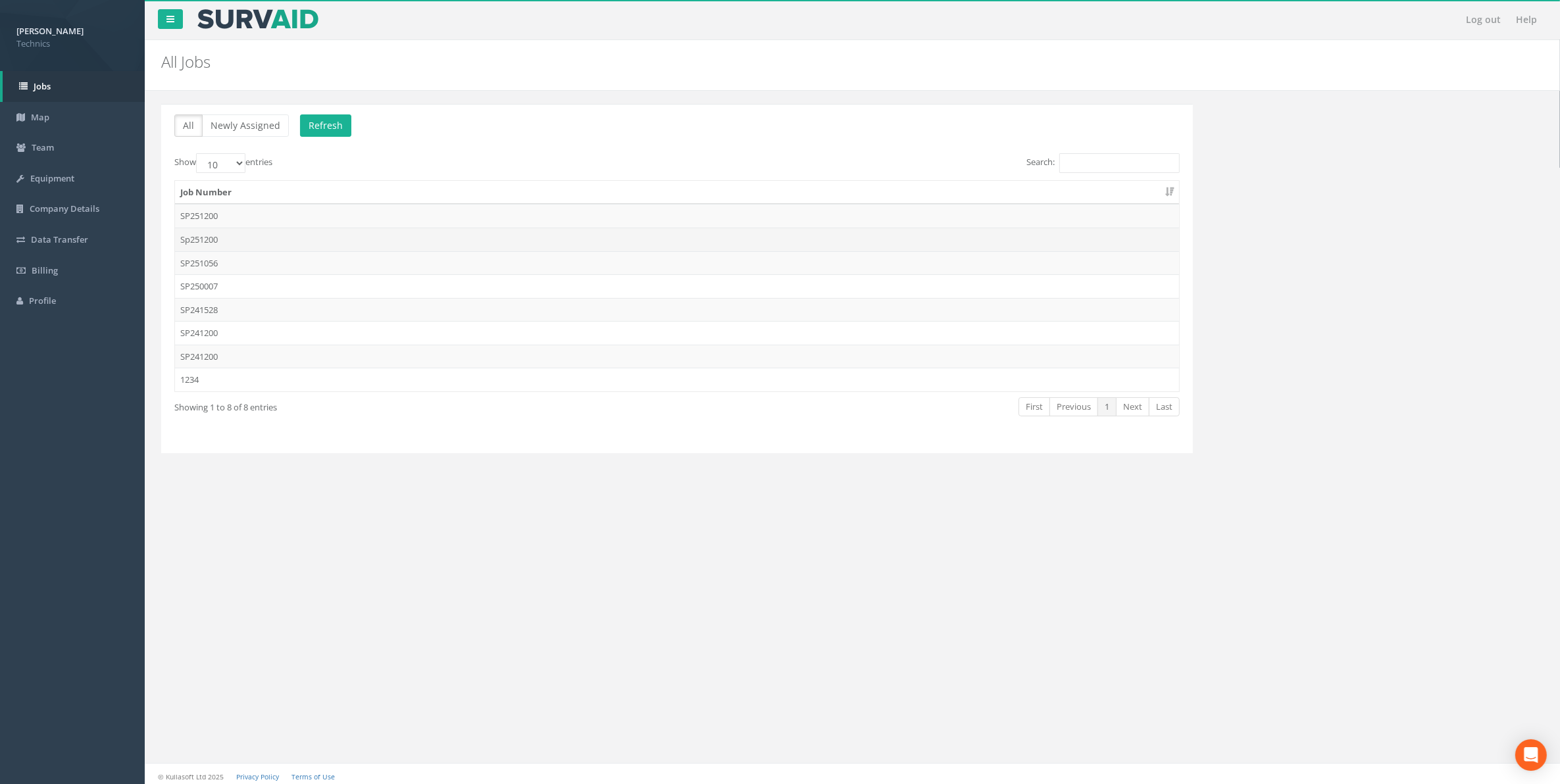
click at [218, 246] on td "Sp251200" at bounding box center [677, 239] width 1004 height 24
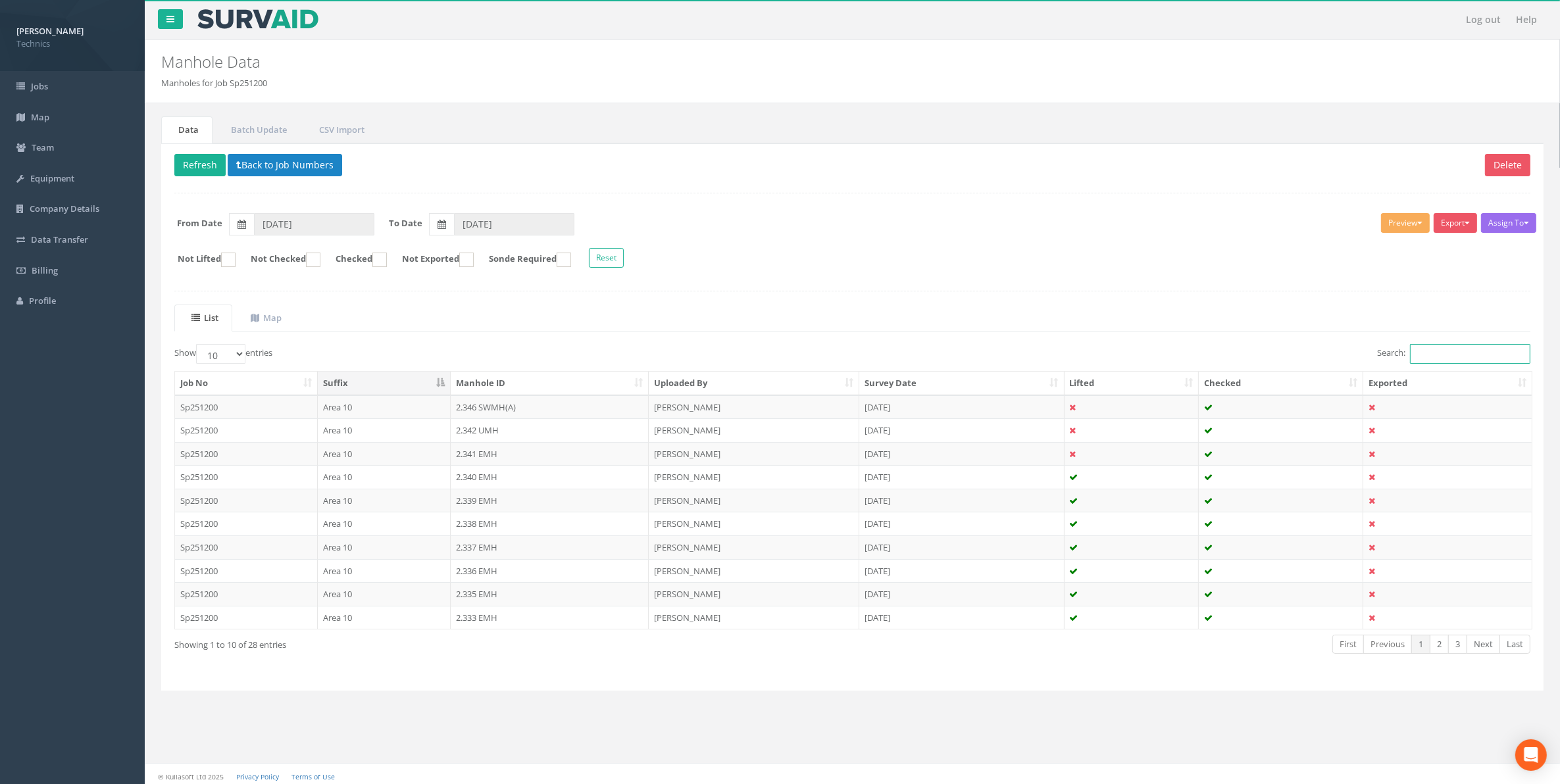
click at [1423, 357] on input "Search:" at bounding box center [1470, 353] width 121 height 20
paste input "1.463"
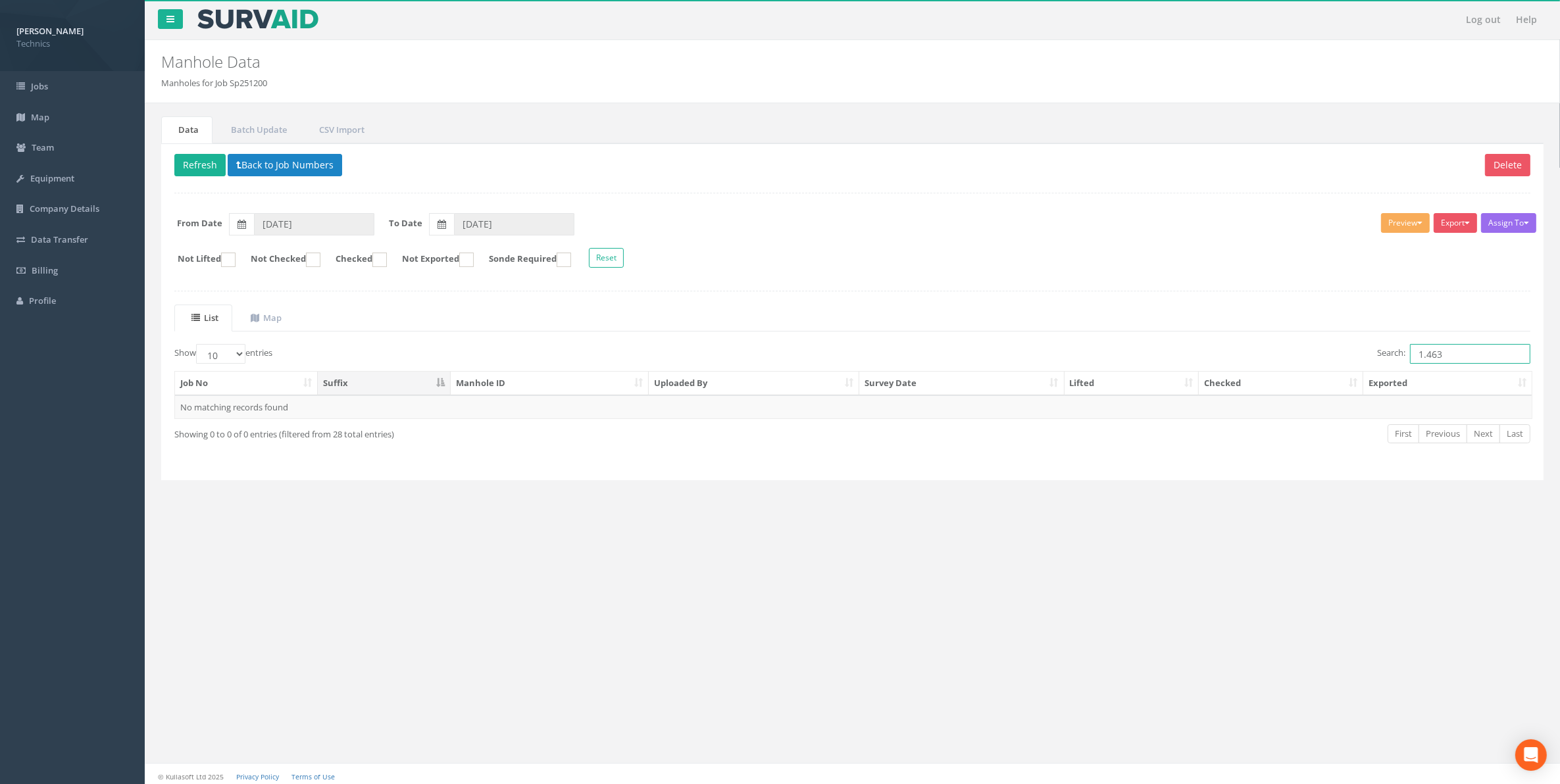
type input "1.463"
